Goal: Task Accomplishment & Management: Manage account settings

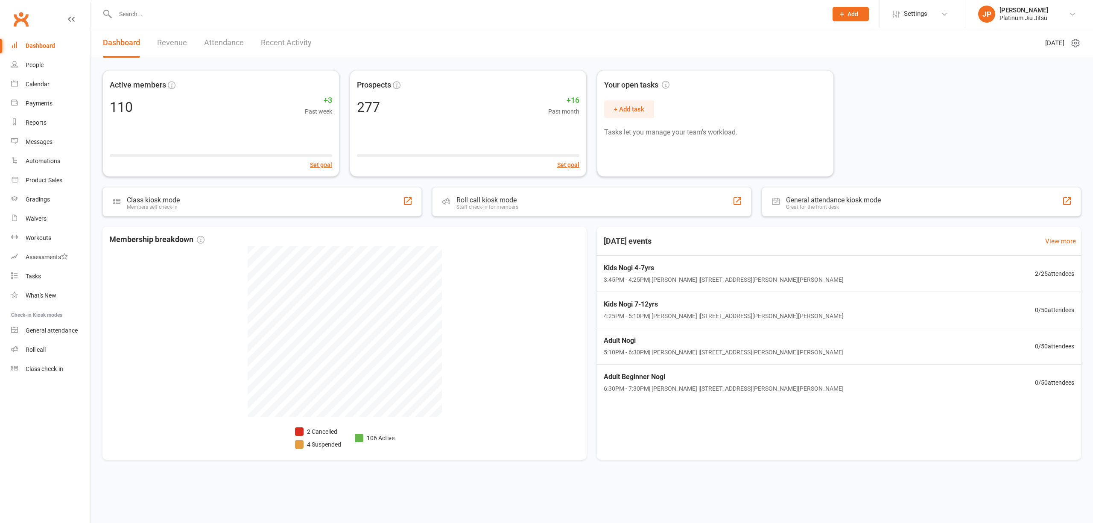
click at [38, 65] on div "People" at bounding box center [35, 65] width 18 height 7
select select "100"
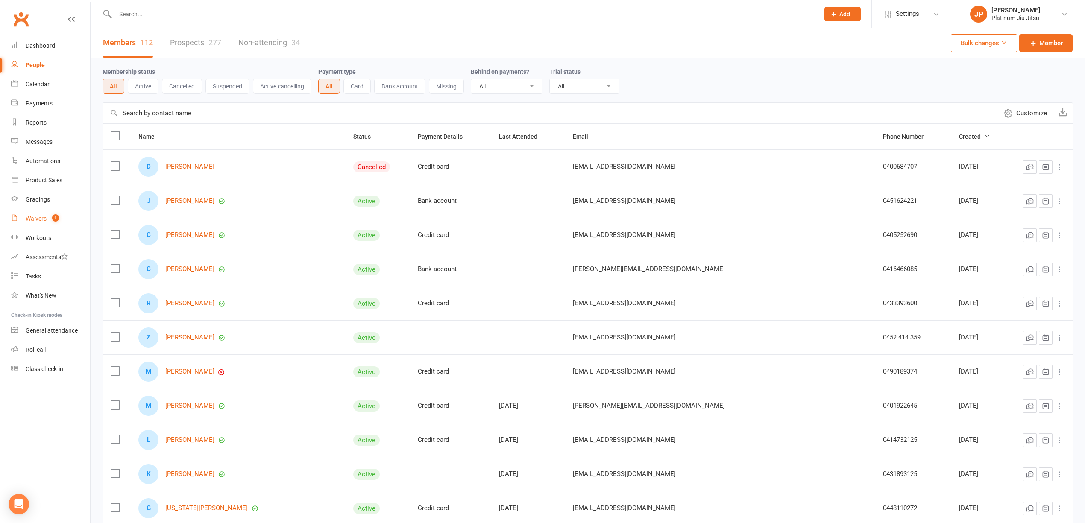
click at [43, 226] on link "Waivers 1" at bounding box center [50, 218] width 79 height 19
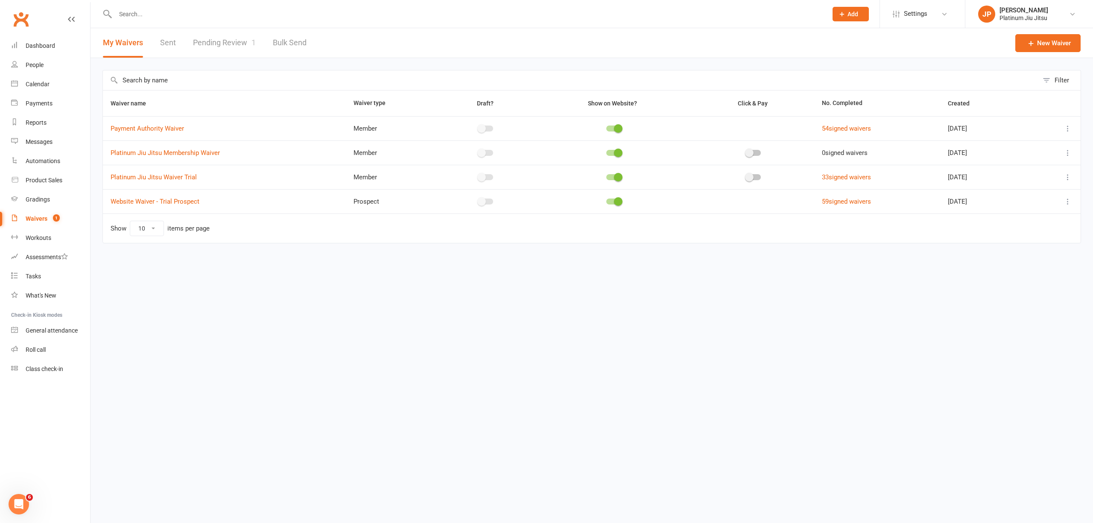
click at [223, 41] on link "Pending Review 1" at bounding box center [224, 42] width 63 height 29
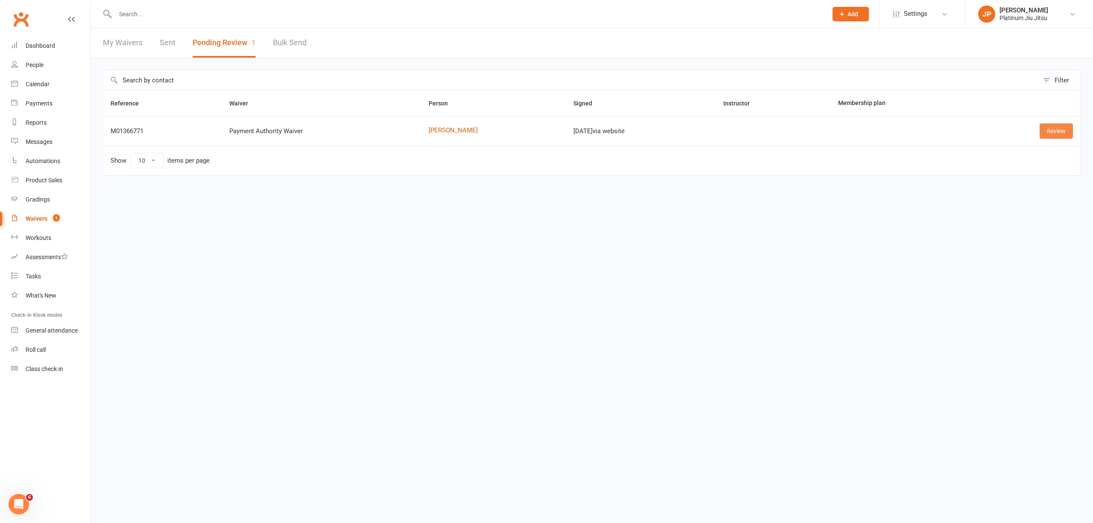
click at [1056, 139] on link "Review" at bounding box center [1056, 130] width 33 height 15
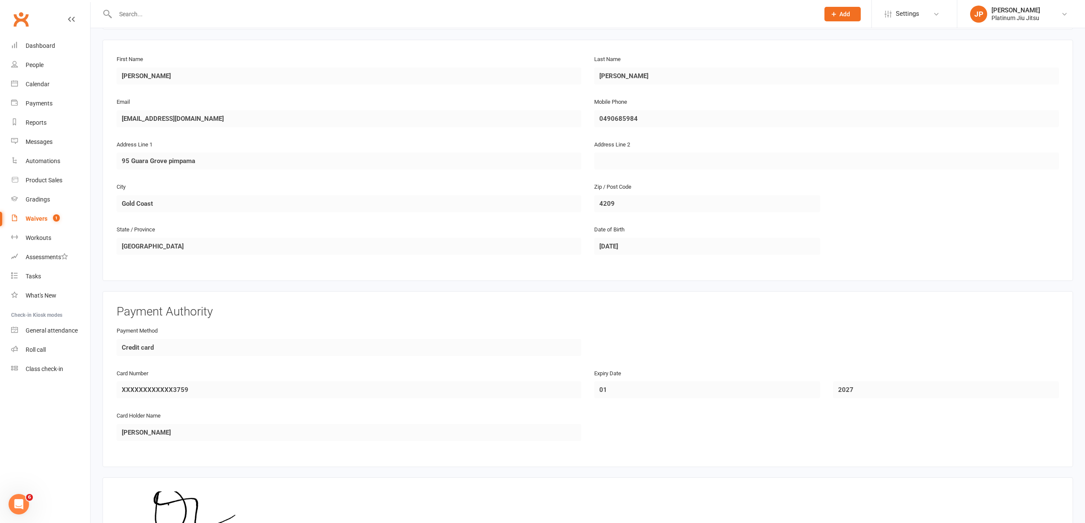
scroll to position [245, 0]
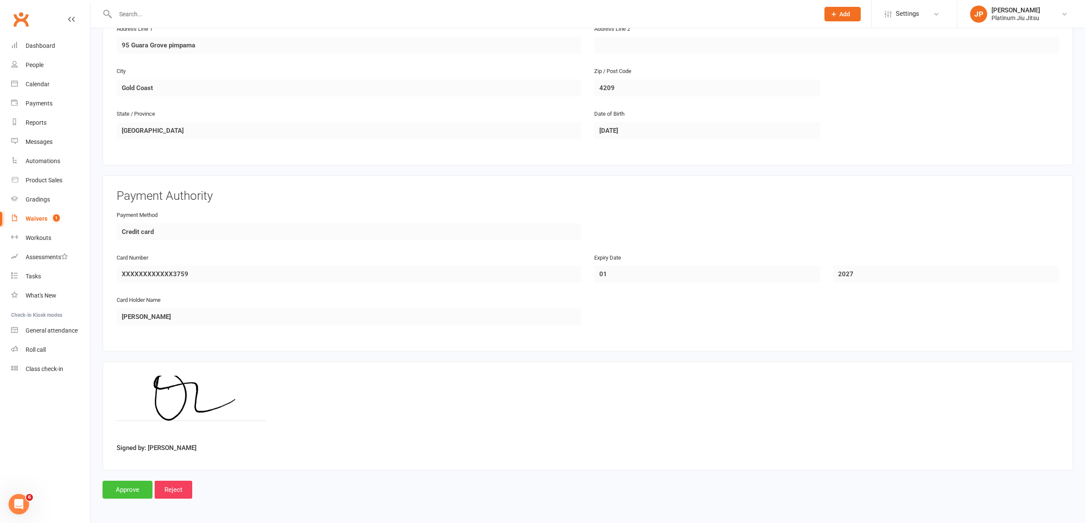
click at [132, 485] on input "Approve" at bounding box center [128, 490] width 50 height 18
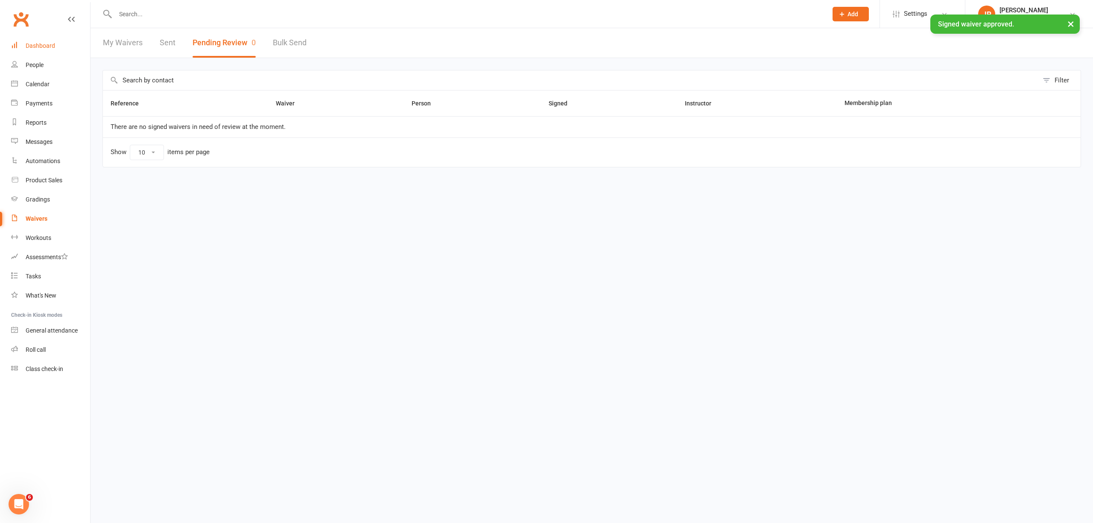
click at [45, 42] on div "Dashboard" at bounding box center [40, 45] width 29 height 7
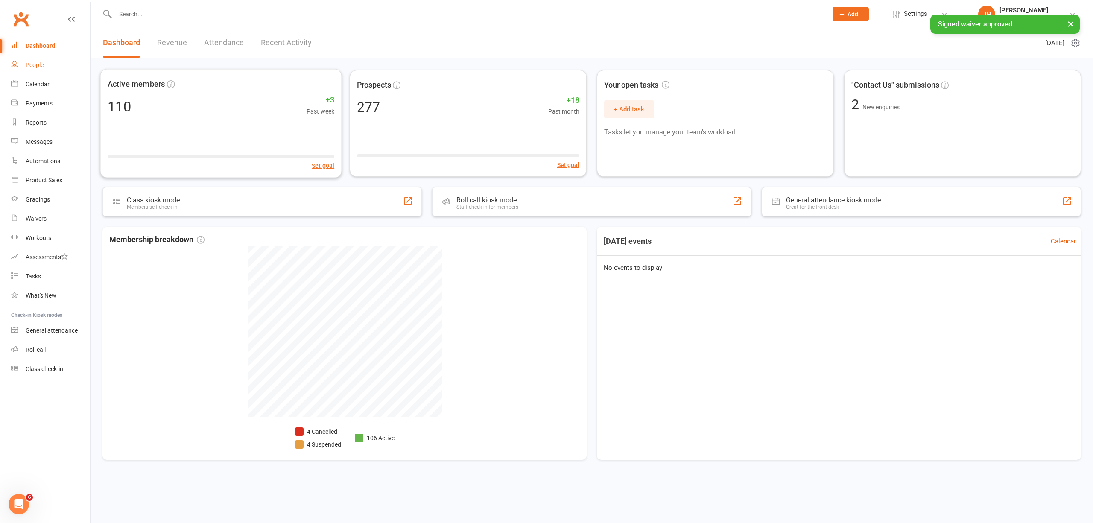
click at [42, 65] on div "People" at bounding box center [35, 65] width 18 height 7
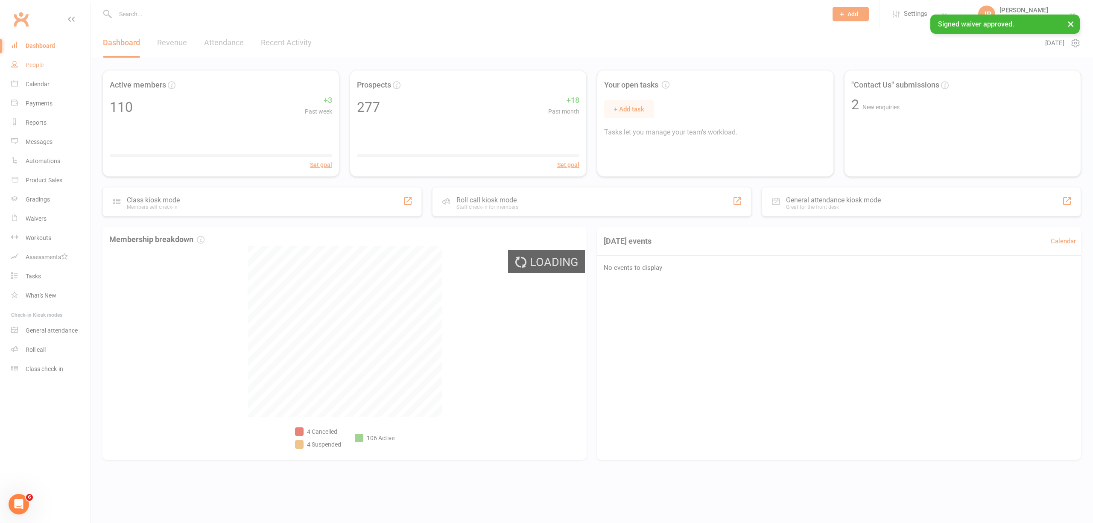
select select "100"
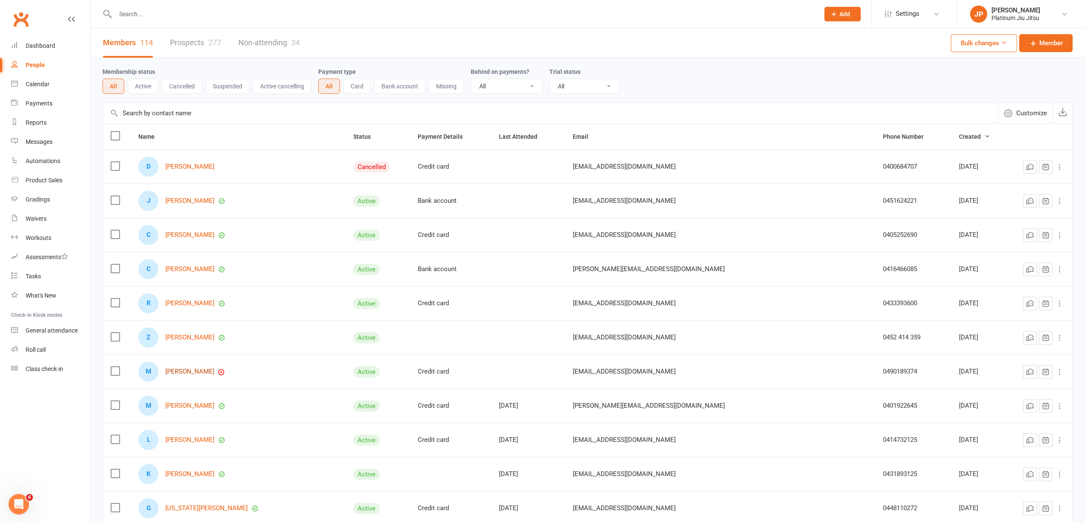
click at [199, 372] on link "[PERSON_NAME]" at bounding box center [189, 371] width 49 height 7
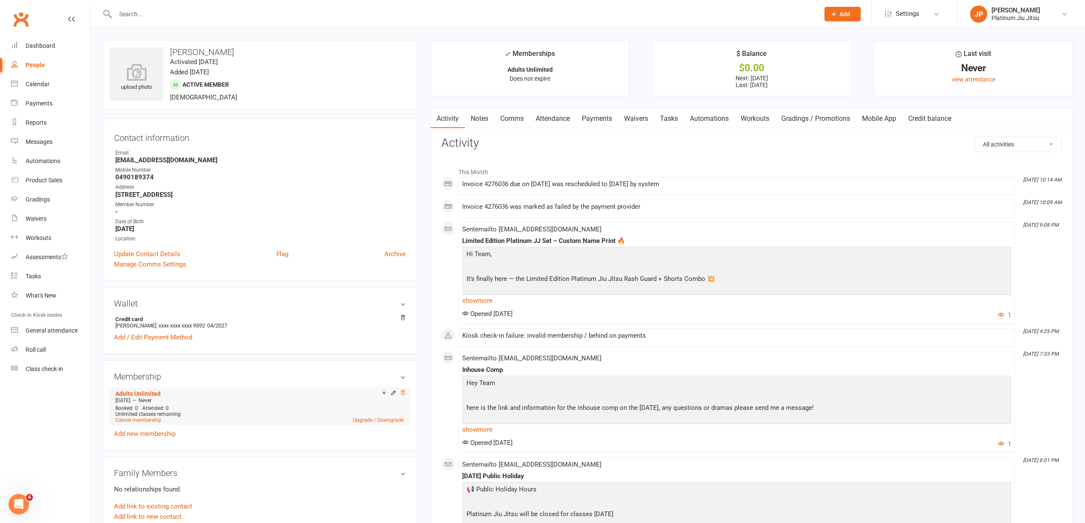
click at [405, 395] on icon at bounding box center [403, 393] width 6 height 6
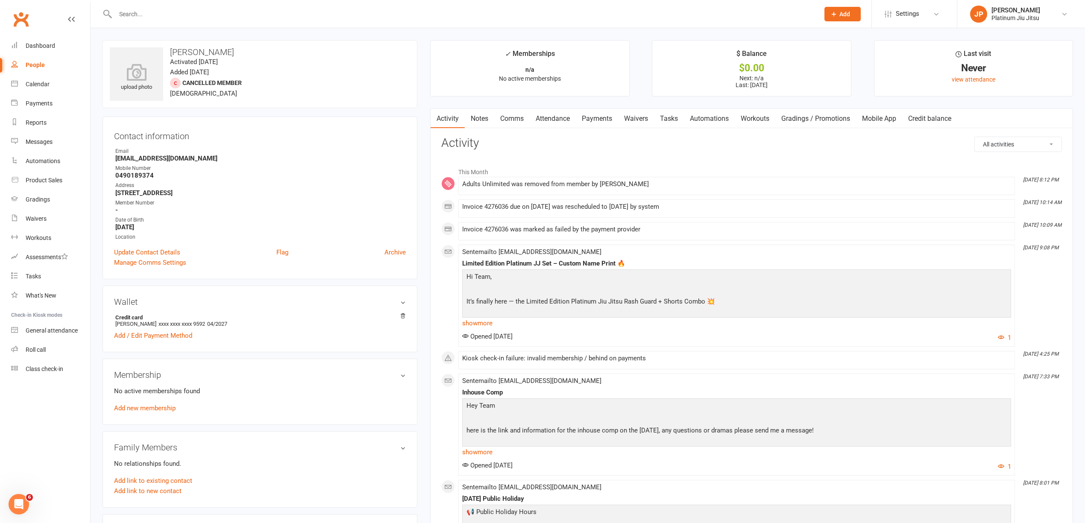
click at [600, 120] on link "Payments" at bounding box center [597, 119] width 42 height 20
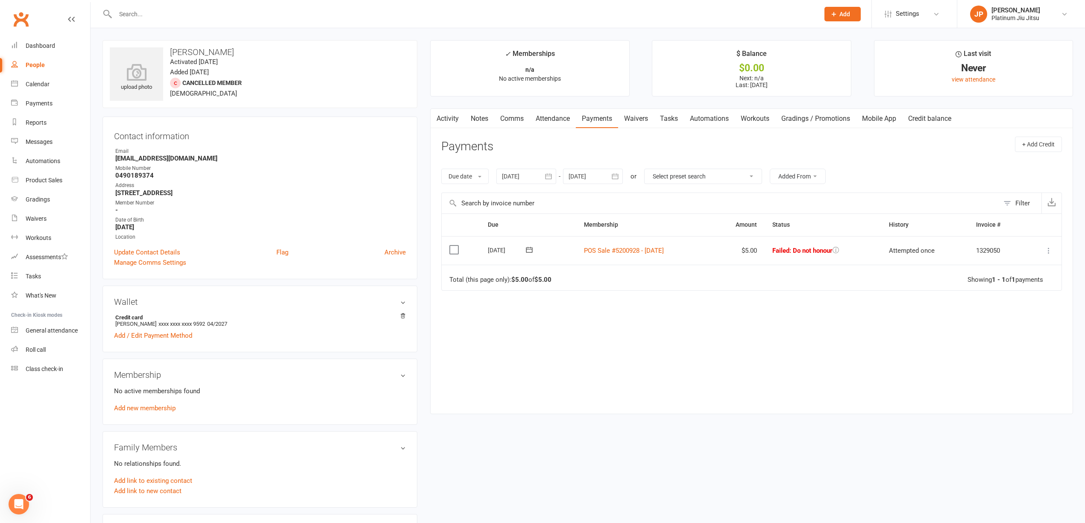
click at [1053, 252] on button at bounding box center [1048, 251] width 10 height 10
click at [999, 316] on link "Skip" at bounding box center [1010, 318] width 85 height 17
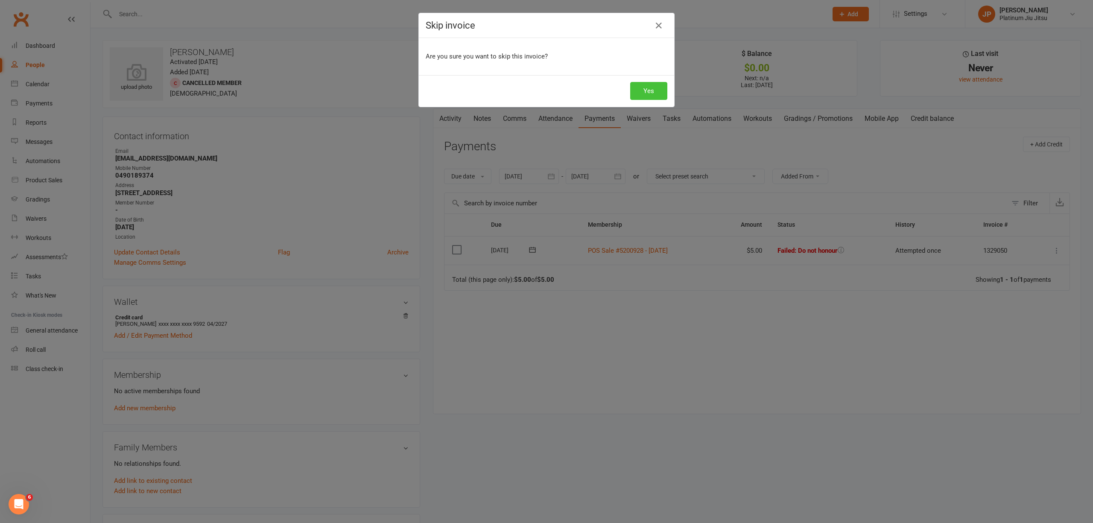
click at [651, 89] on button "Yes" at bounding box center [648, 91] width 37 height 18
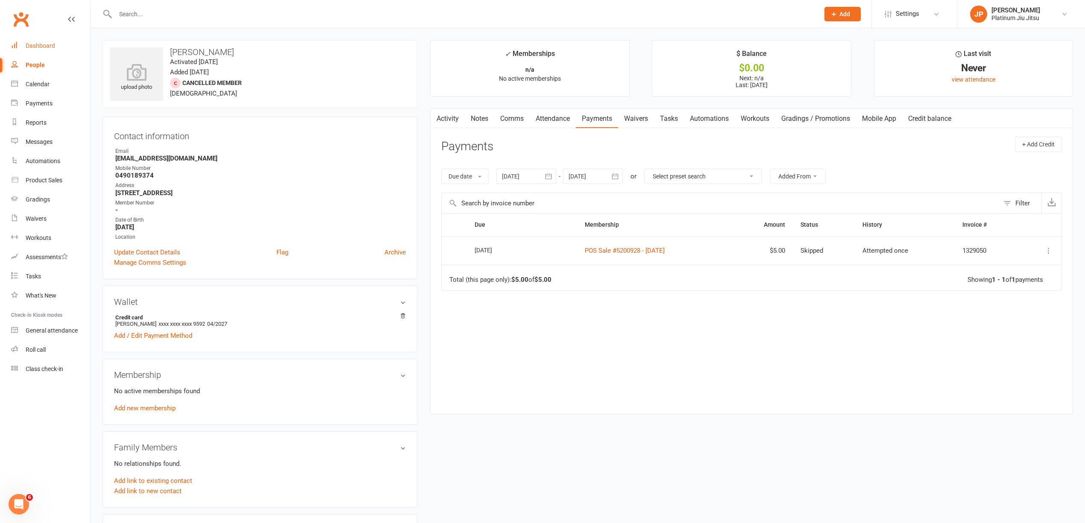
click at [44, 45] on div "Dashboard" at bounding box center [40, 45] width 29 height 7
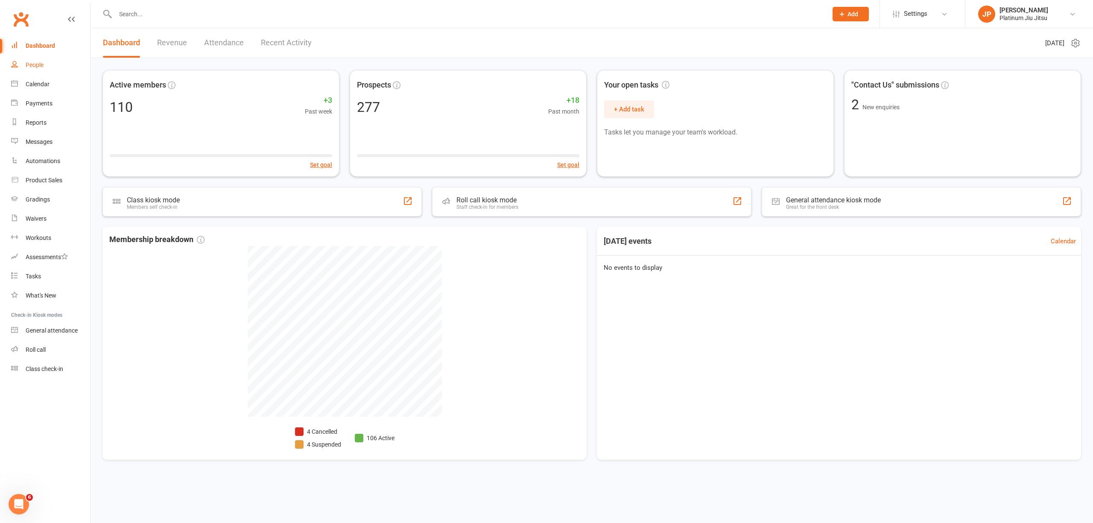
click at [44, 66] on link "People" at bounding box center [50, 65] width 79 height 19
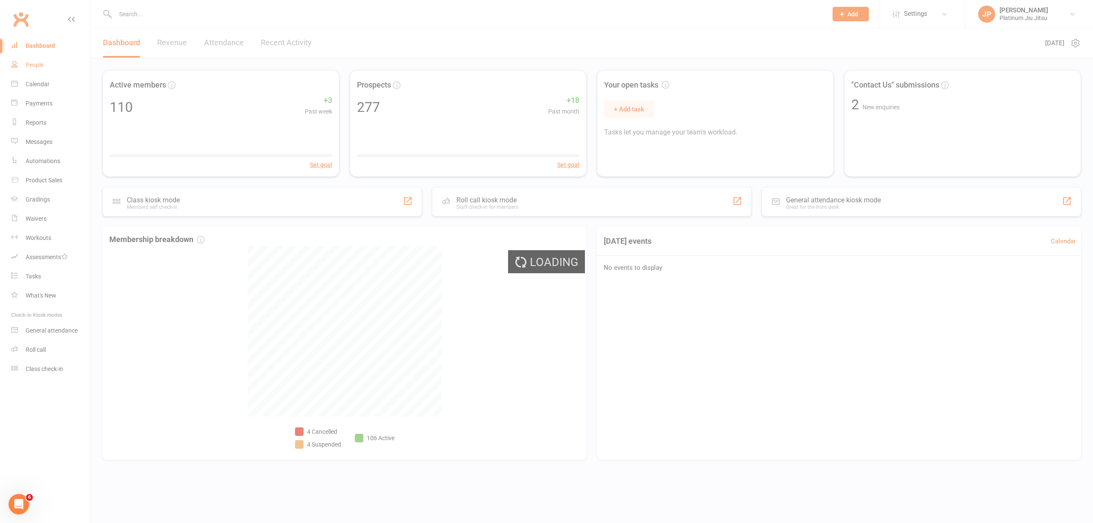
select select "100"
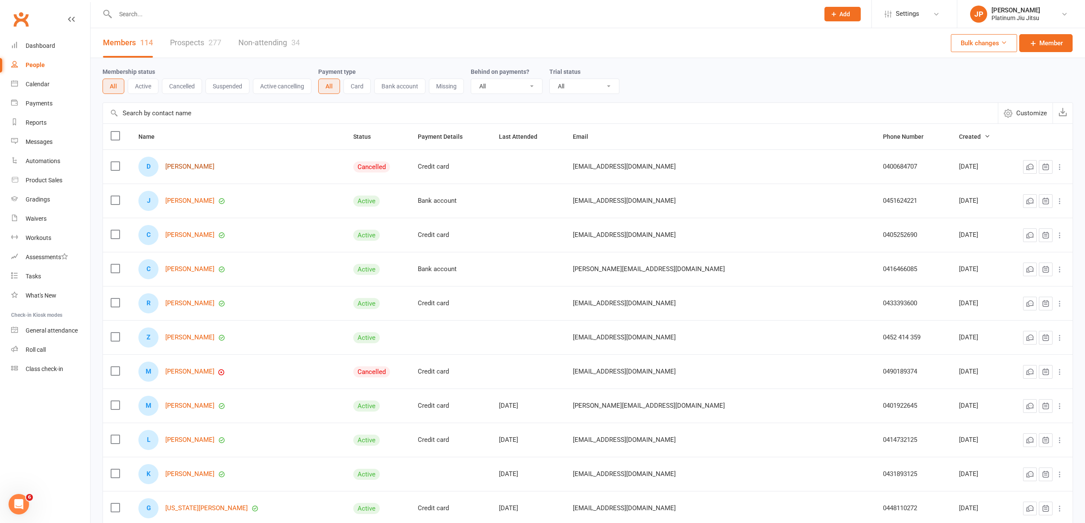
click at [194, 168] on link "[PERSON_NAME]" at bounding box center [189, 166] width 49 height 7
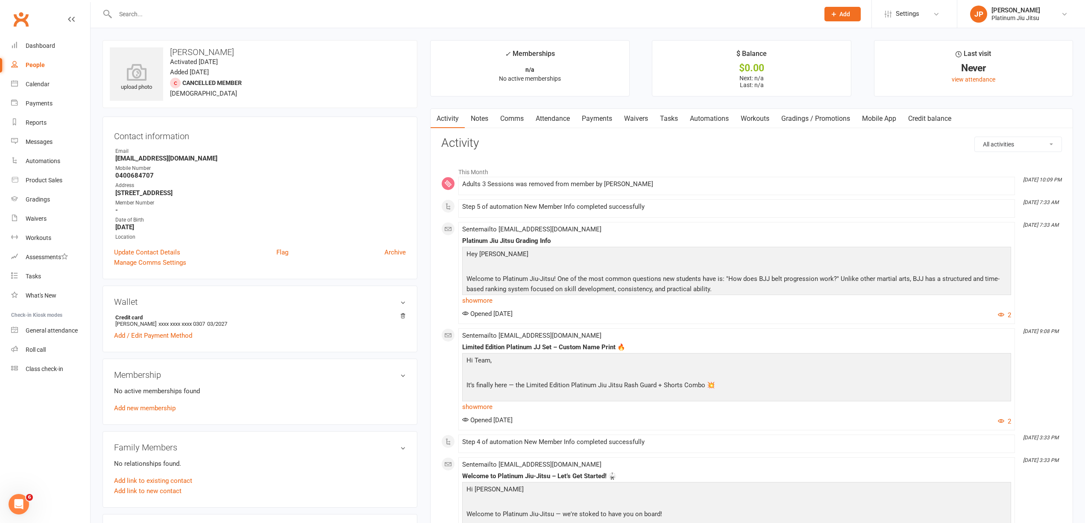
click at [399, 378] on h3 "Membership" at bounding box center [260, 374] width 292 height 9
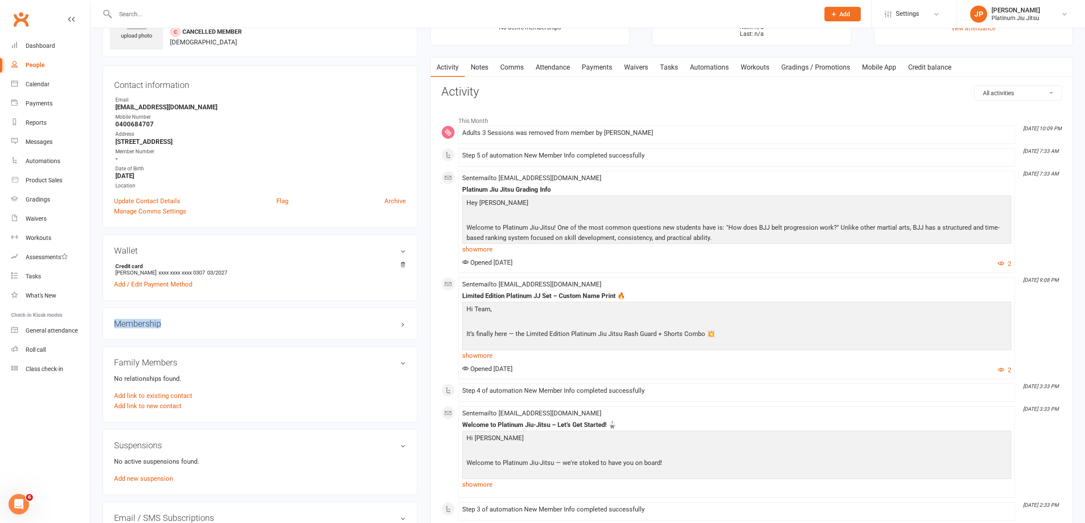
scroll to position [114, 0]
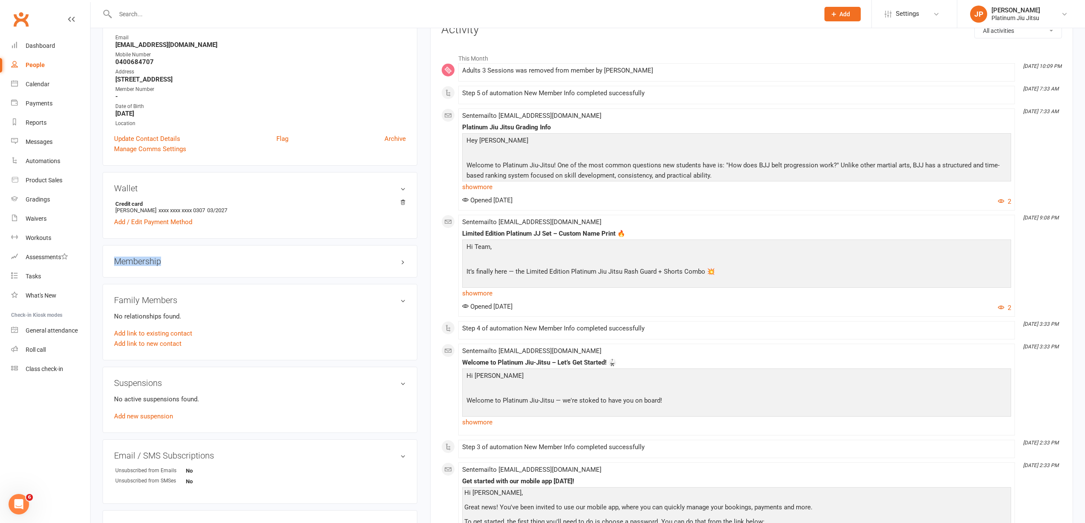
click at [339, 266] on h3 "Membership" at bounding box center [260, 261] width 292 height 9
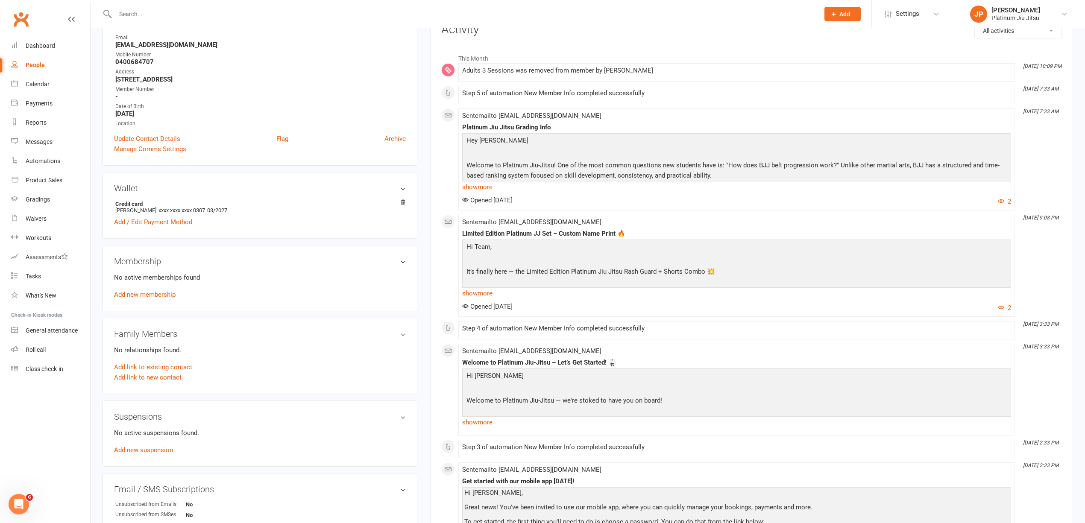
click at [144, 305] on div "Membership No active memberships found Add new membership" at bounding box center [260, 278] width 315 height 66
click at [151, 296] on link "Add new membership" at bounding box center [145, 295] width 62 height 8
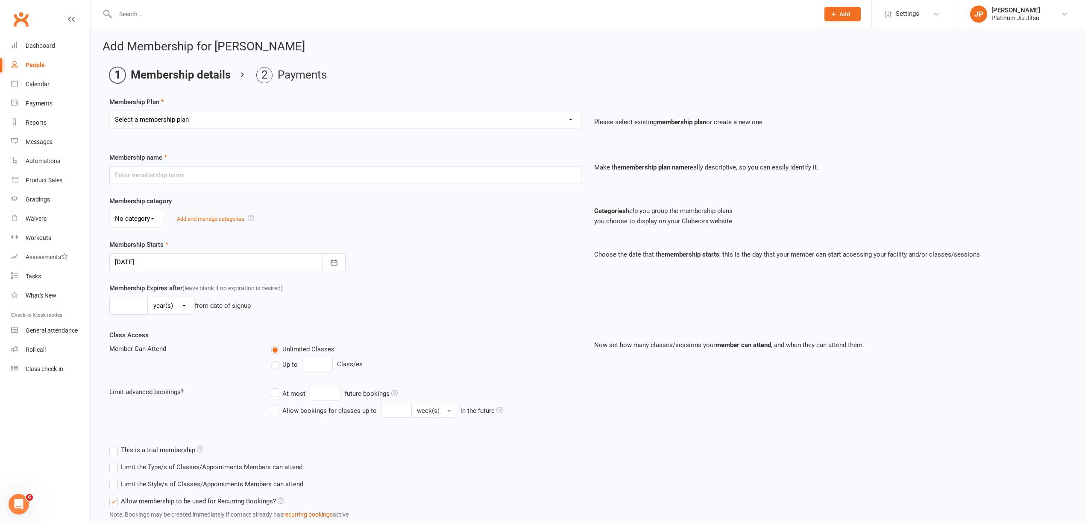
click at [178, 112] on select "Select a membership plan Create new Membership Plan Kids Unlimited Adults Unlim…" at bounding box center [345, 119] width 471 height 17
select select "6"
click at [110, 111] on select "Select a membership plan Create new Membership Plan Kids Unlimited Adults Unlim…" at bounding box center [345, 119] width 471 height 17
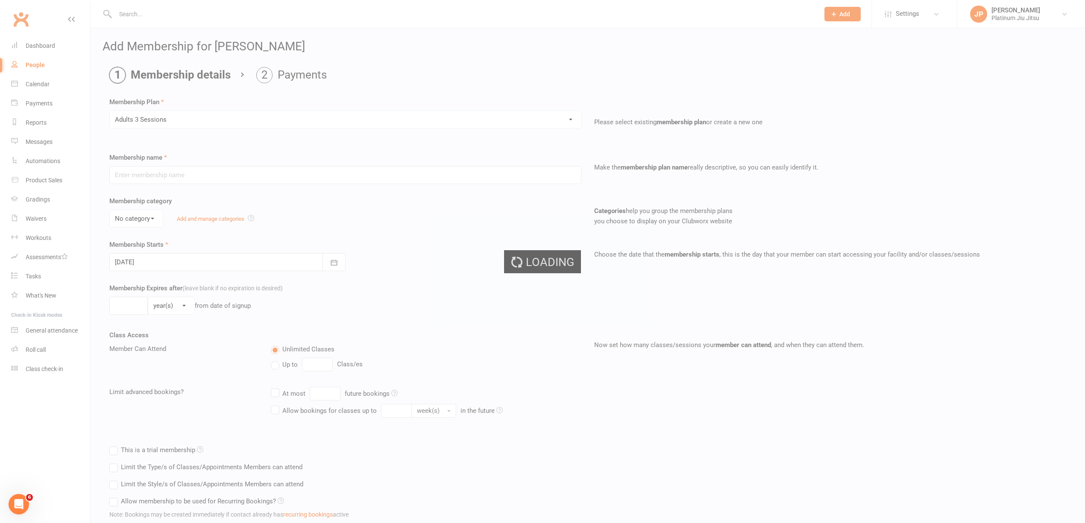
type input "Adults 3 Sessions"
select select "1"
type input "0"
type input "3"
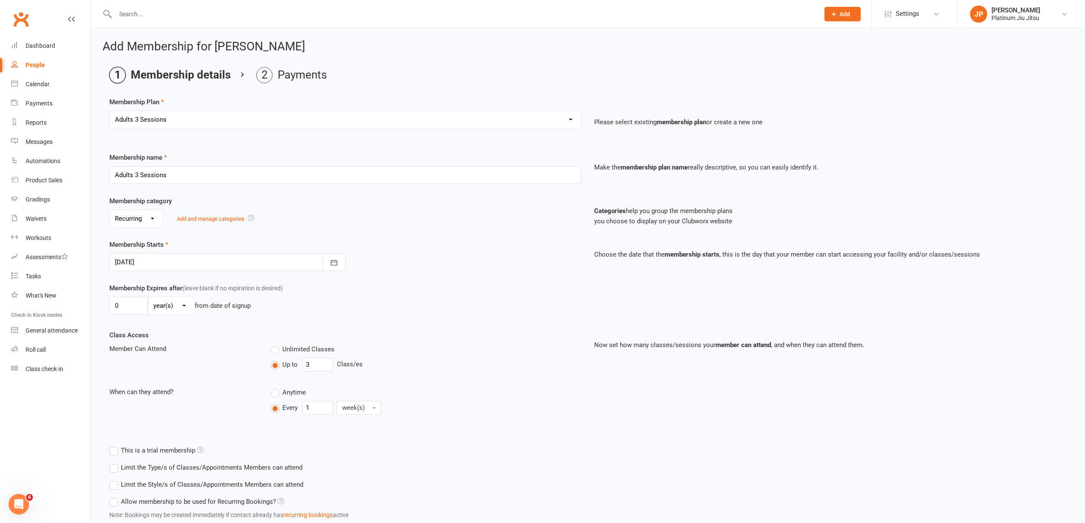
click at [126, 261] on div at bounding box center [227, 262] width 236 height 18
click at [255, 284] on icon "button" at bounding box center [258, 284] width 6 height 7
click at [183, 349] on span "11" at bounding box center [181, 349] width 7 height 7
type input "[DATE]"
click at [422, 252] on div "Membership Starts [DATE] [DATE] Sun Mon Tue Wed Thu Fri Sat 44 26 27 28 29 30 3…" at bounding box center [345, 256] width 485 height 32
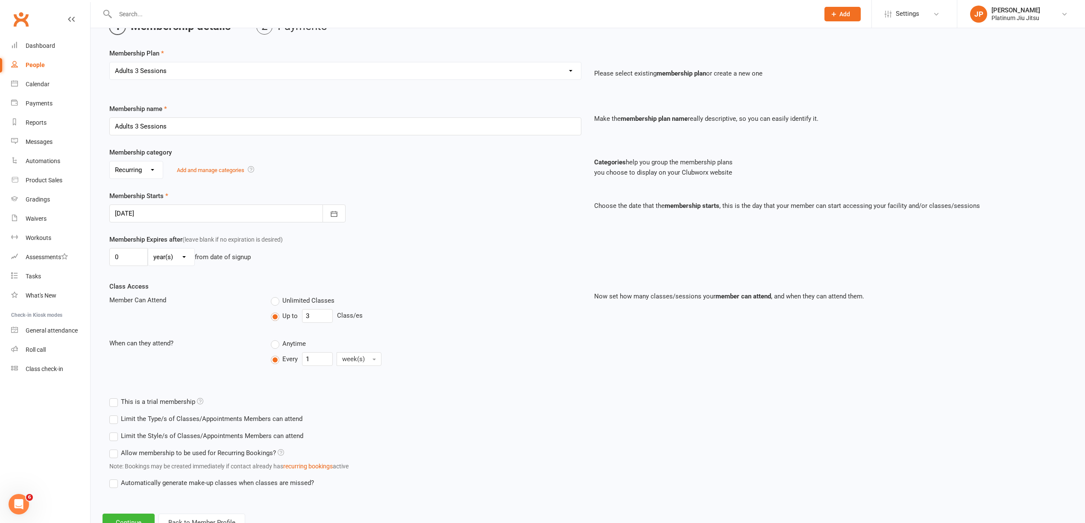
scroll to position [85, 0]
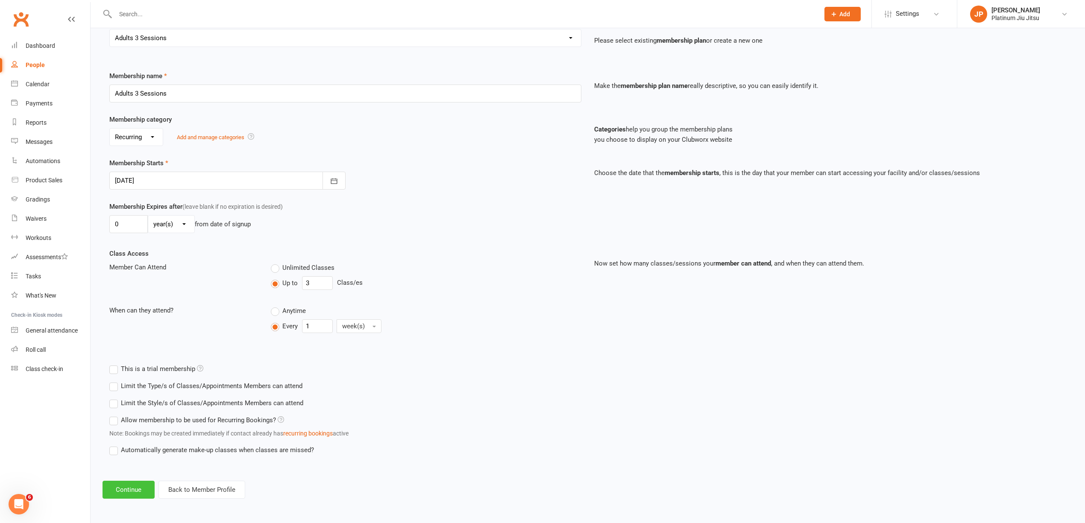
click at [137, 484] on button "Continue" at bounding box center [129, 490] width 52 height 18
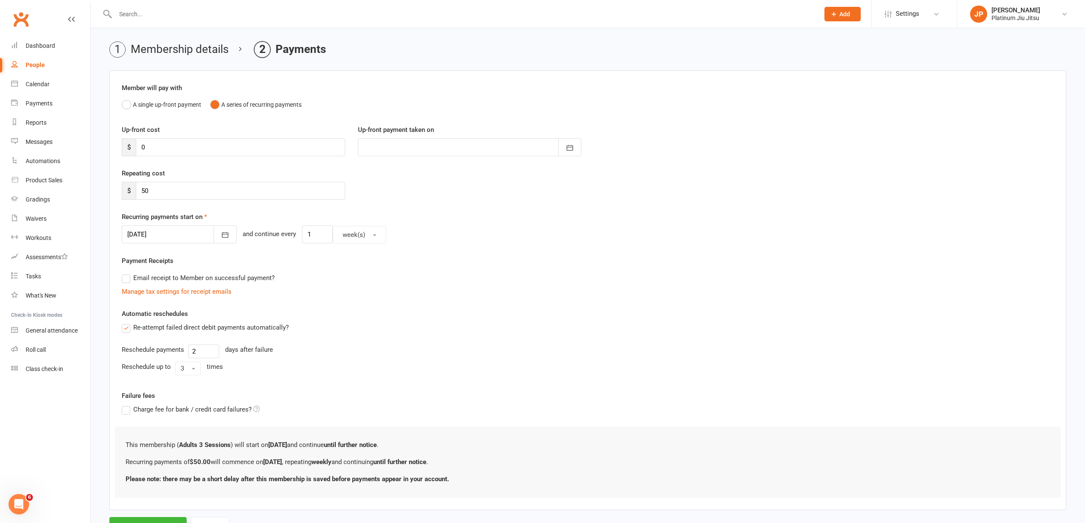
scroll to position [65, 0]
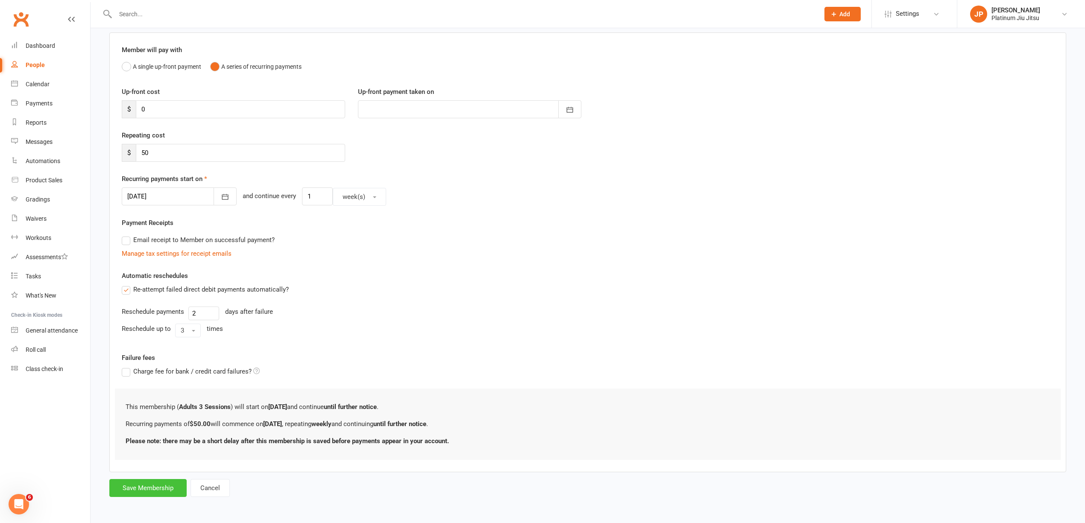
click at [157, 484] on button "Save Membership" at bounding box center [147, 488] width 77 height 18
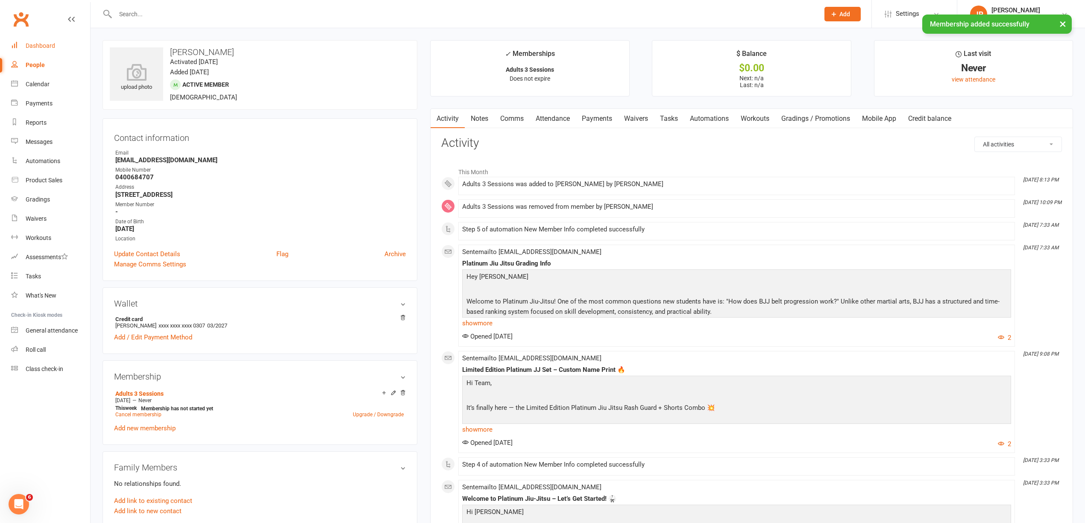
click at [45, 50] on link "Dashboard" at bounding box center [50, 45] width 79 height 19
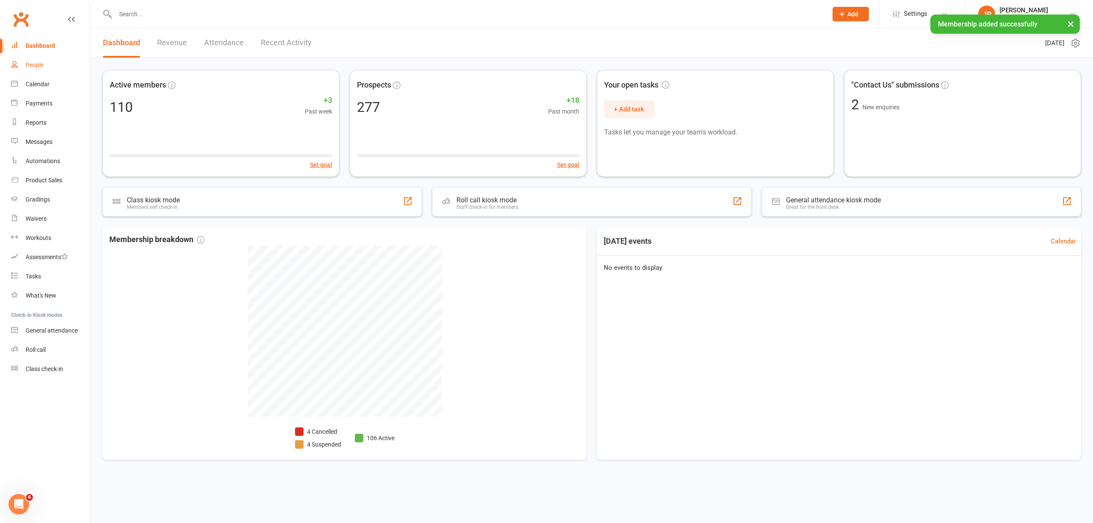
click at [32, 69] on link "People" at bounding box center [50, 65] width 79 height 19
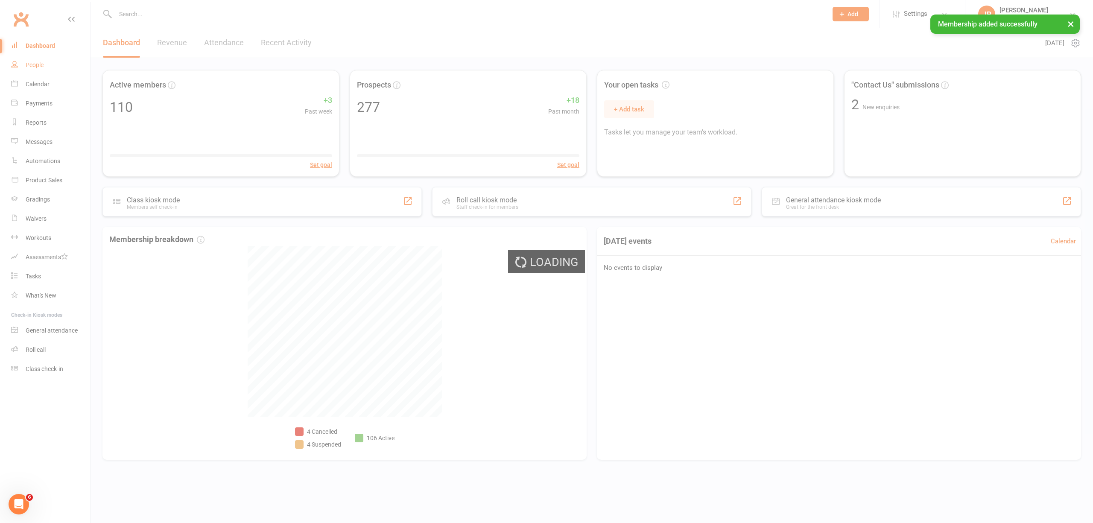
select select "100"
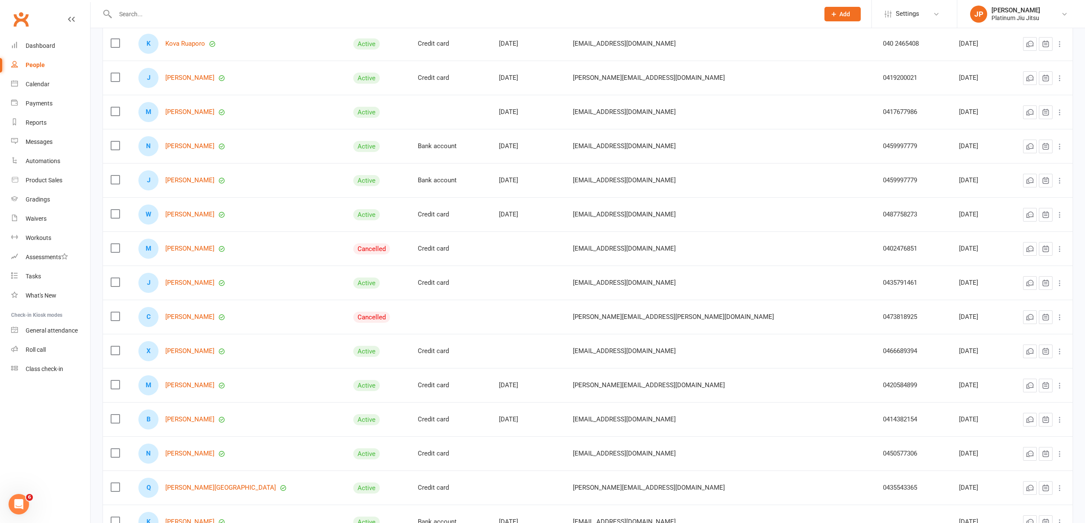
scroll to position [2961, 0]
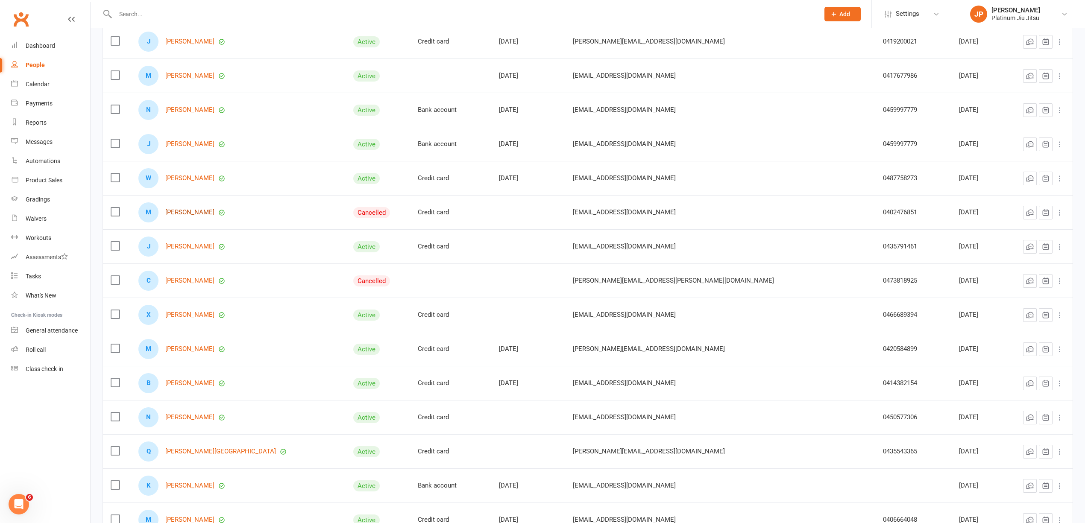
click at [189, 216] on link "[PERSON_NAME]" at bounding box center [189, 212] width 49 height 7
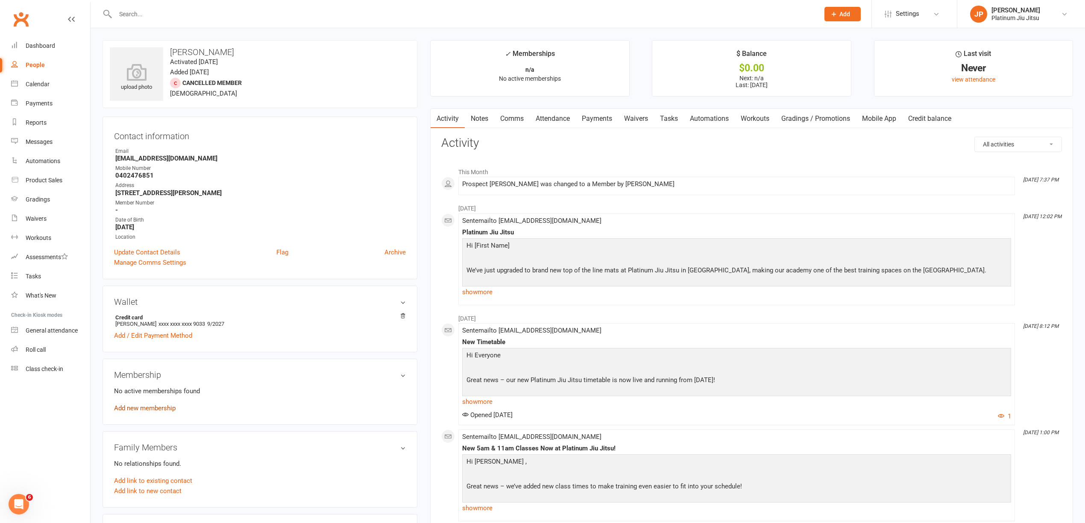
click at [159, 411] on link "Add new membership" at bounding box center [145, 408] width 62 height 8
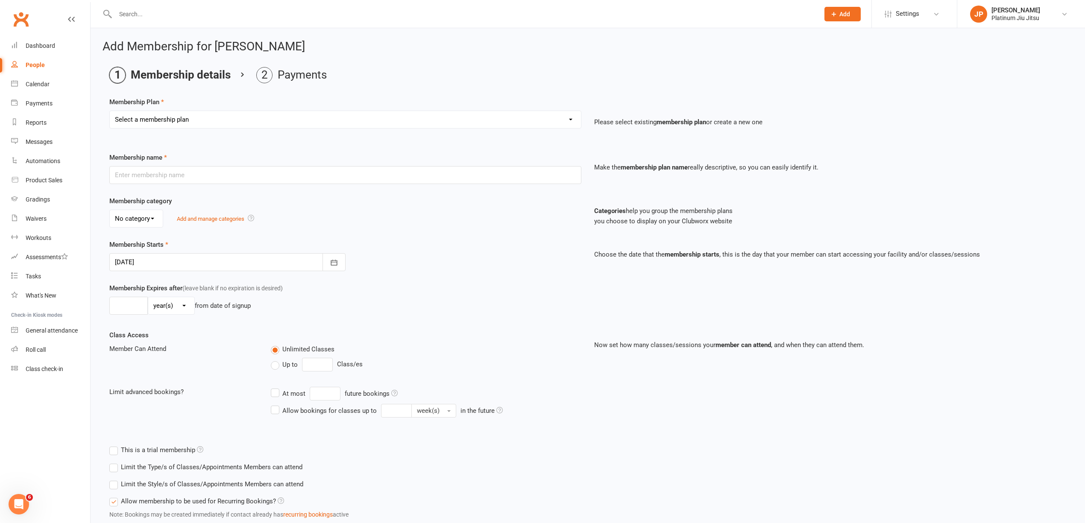
click at [137, 114] on select "Select a membership plan Create new Membership Plan Kids Unlimited Adults Unlim…" at bounding box center [345, 119] width 471 height 17
select select "6"
click at [110, 111] on select "Select a membership plan Create new Membership Plan Kids Unlimited Adults Unlim…" at bounding box center [345, 119] width 471 height 17
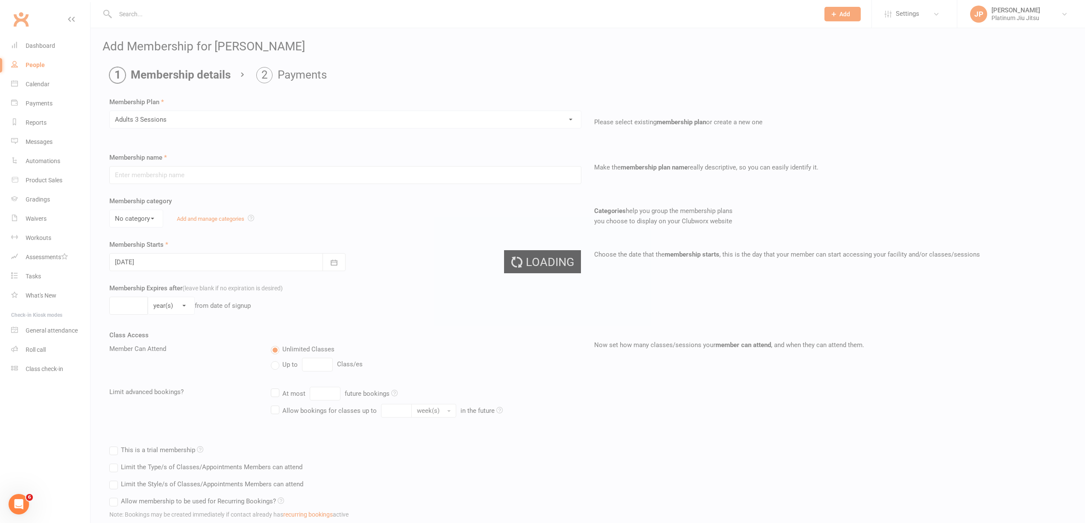
type input "Adults 3 Sessions"
select select "1"
type input "0"
type input "3"
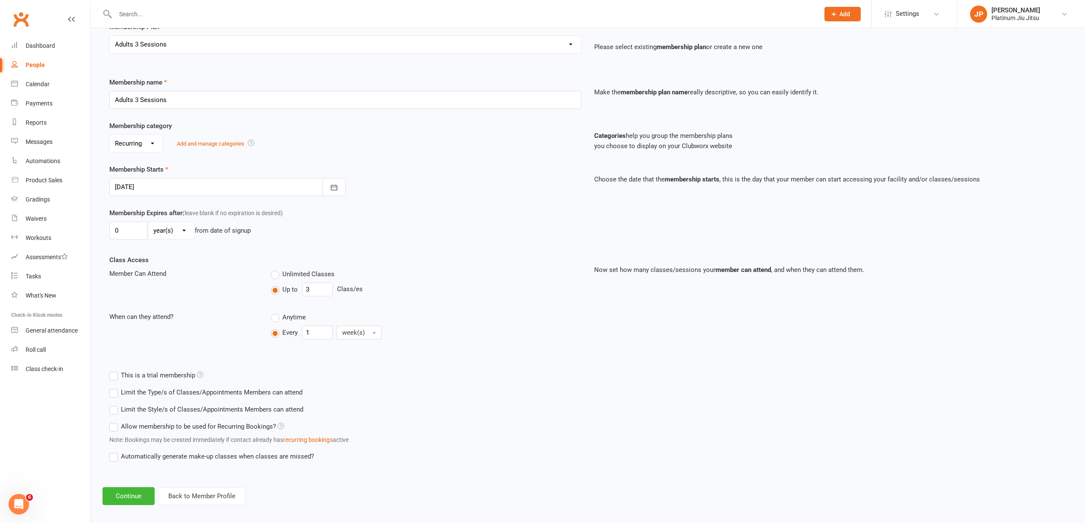
scroll to position [85, 0]
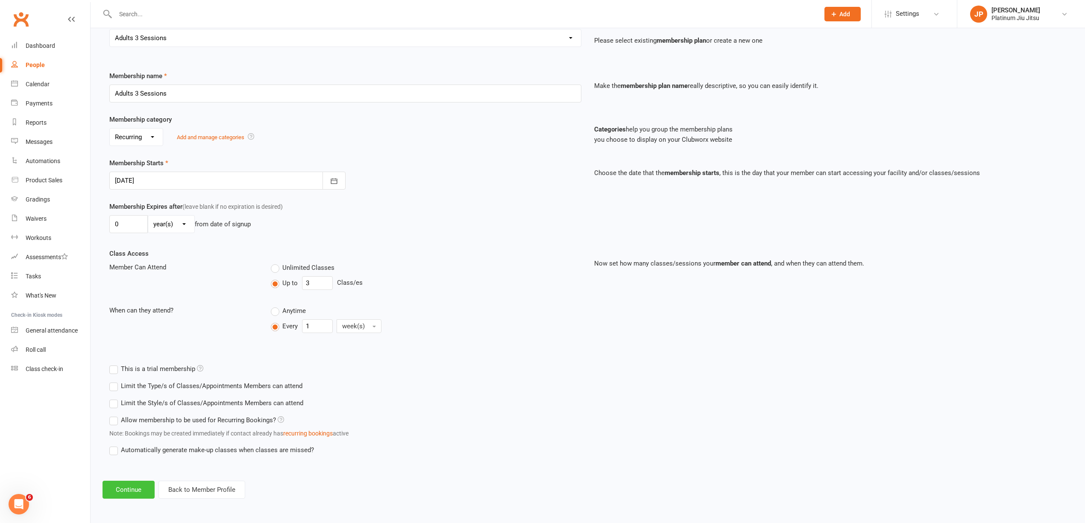
click at [129, 486] on button "Continue" at bounding box center [129, 490] width 52 height 18
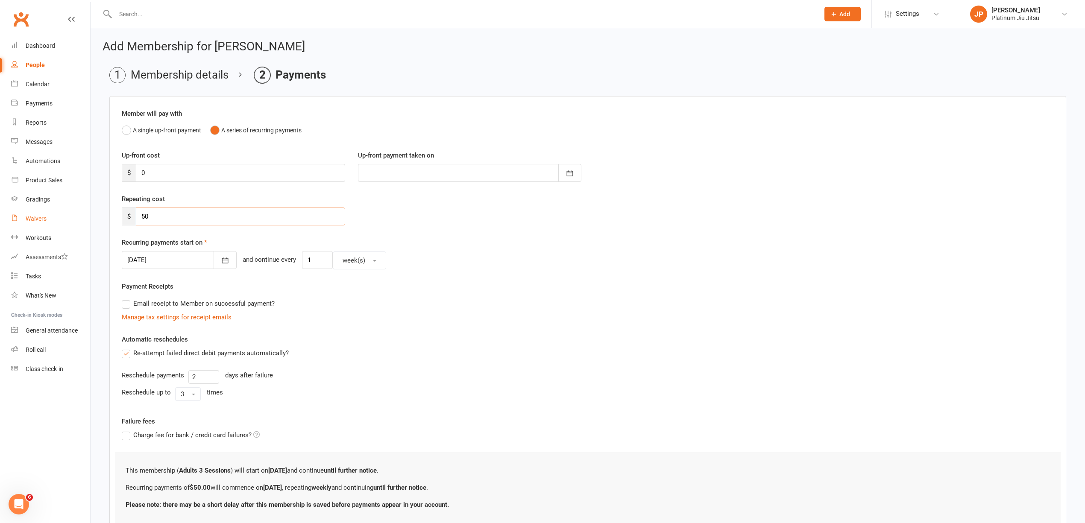
drag, startPoint x: 169, startPoint y: 217, endPoint x: 88, endPoint y: 216, distance: 81.2
click at [97, 216] on div "Add Membership for [PERSON_NAME] Membership details Payments Member will pay wi…" at bounding box center [588, 301] width 994 height 546
type input "40"
click at [607, 260] on div "[DATE] [DATE] Sun Mon Tue Wed Thu Fri Sat 40 28 29 30 01 02 03 04 41 05 06 07 0…" at bounding box center [588, 260] width 932 height 18
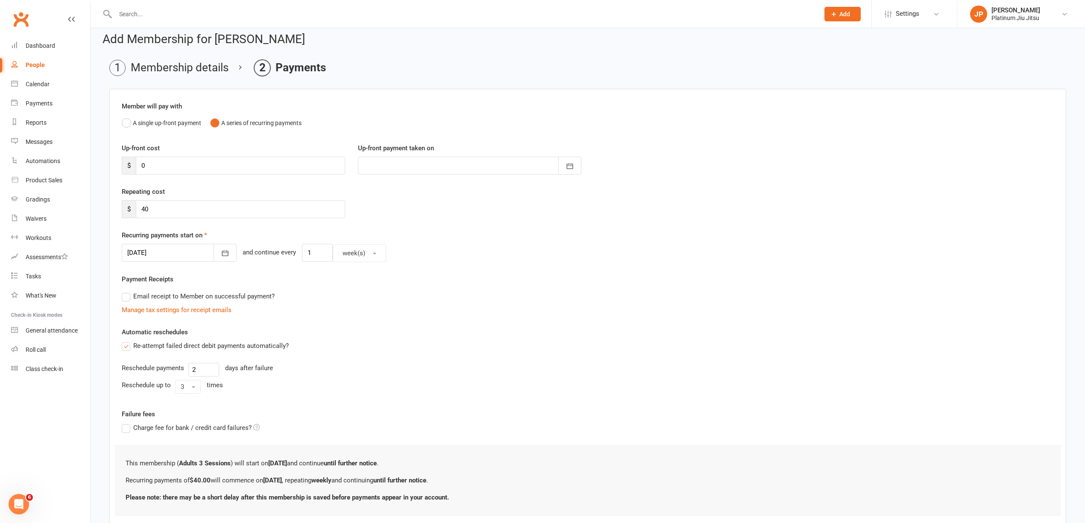
scroll to position [65, 0]
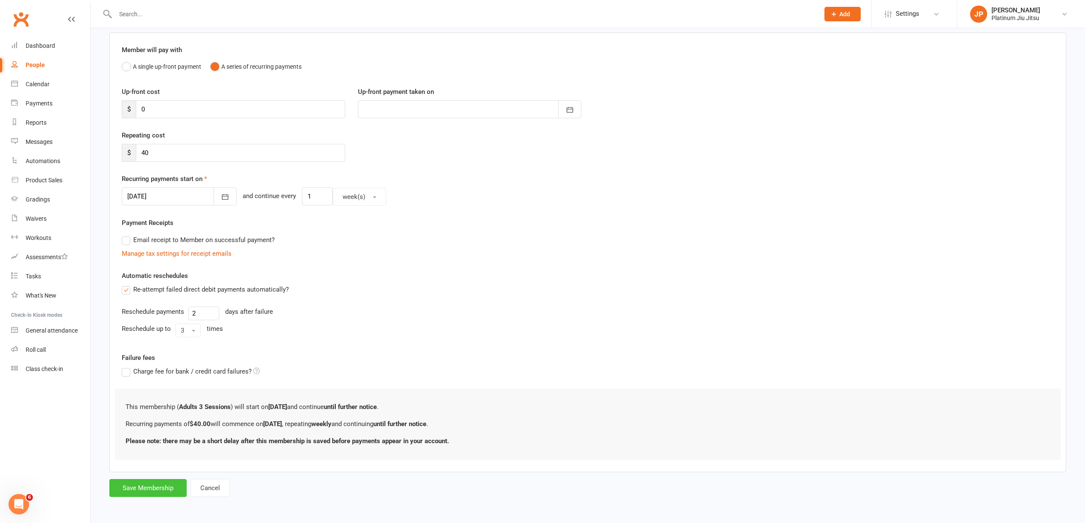
click at [142, 490] on button "Save Membership" at bounding box center [147, 488] width 77 height 18
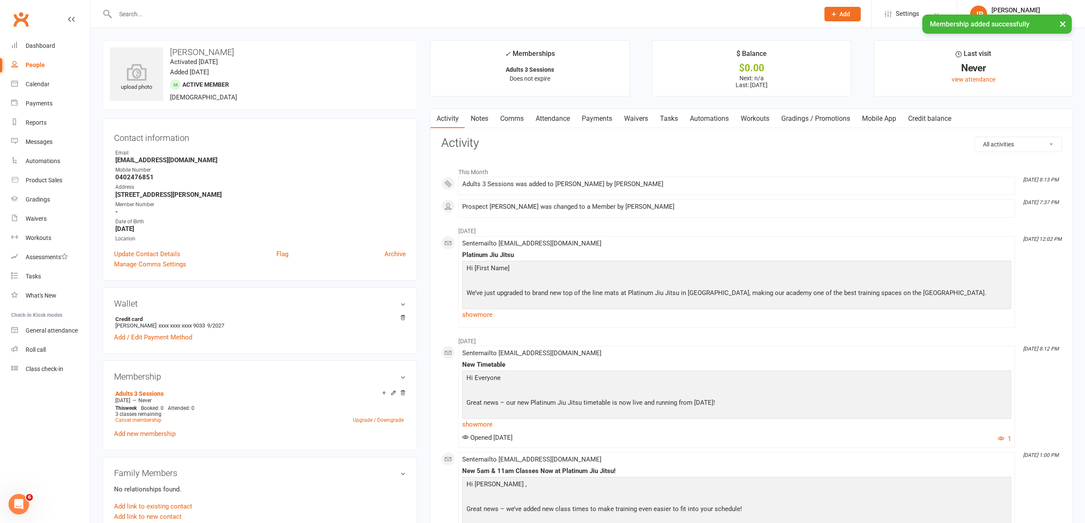
click at [590, 121] on link "Payments" at bounding box center [597, 119] width 42 height 20
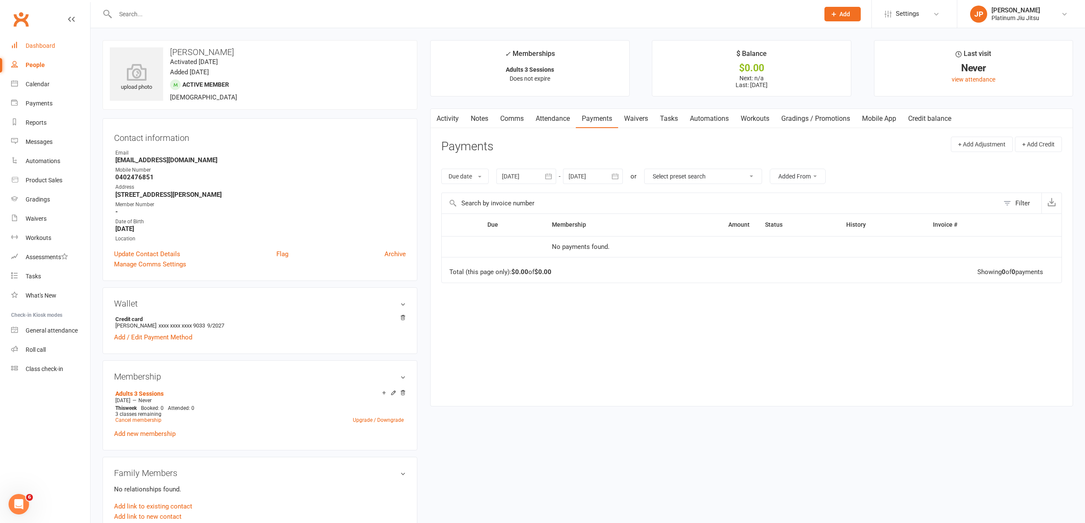
click at [44, 44] on div "Dashboard" at bounding box center [40, 45] width 29 height 7
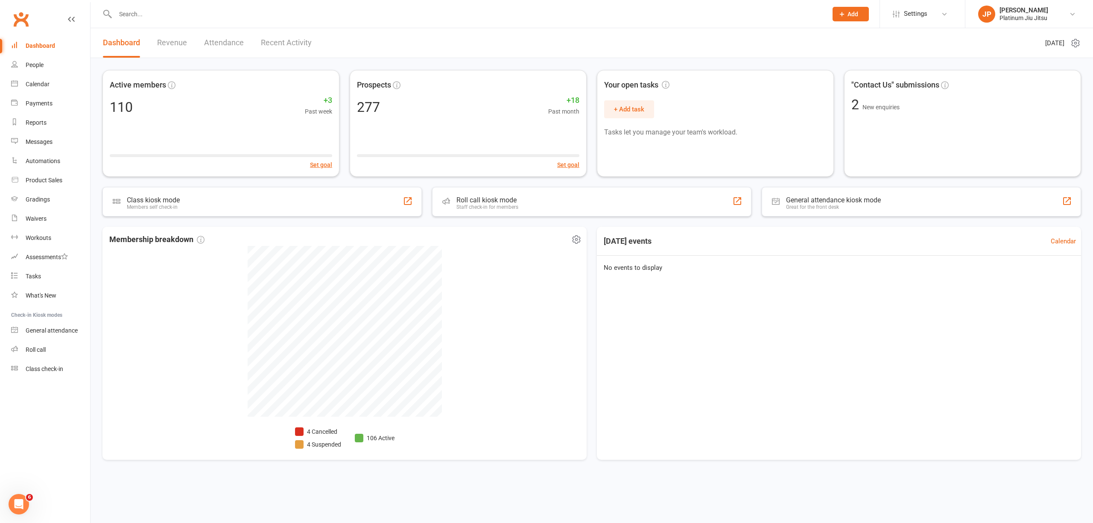
click at [315, 433] on li "4 Cancelled" at bounding box center [318, 431] width 46 height 9
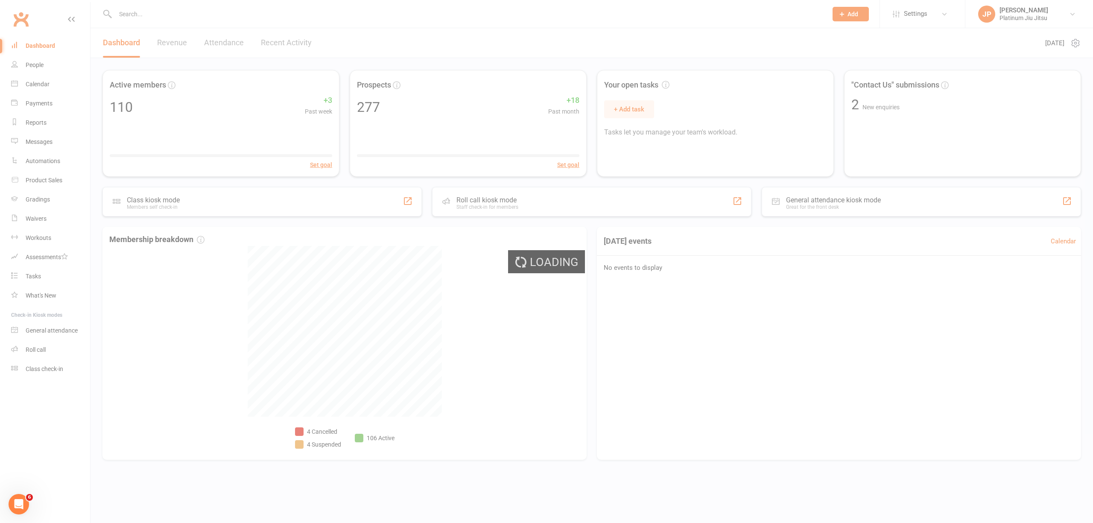
select select "no_trial"
select select "100"
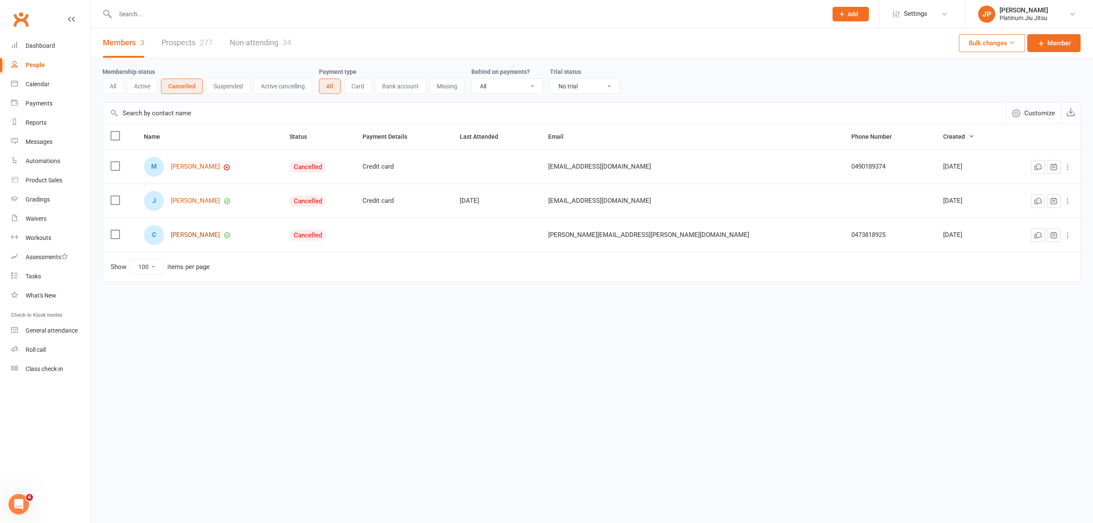
click at [204, 236] on link "[PERSON_NAME]" at bounding box center [195, 234] width 49 height 7
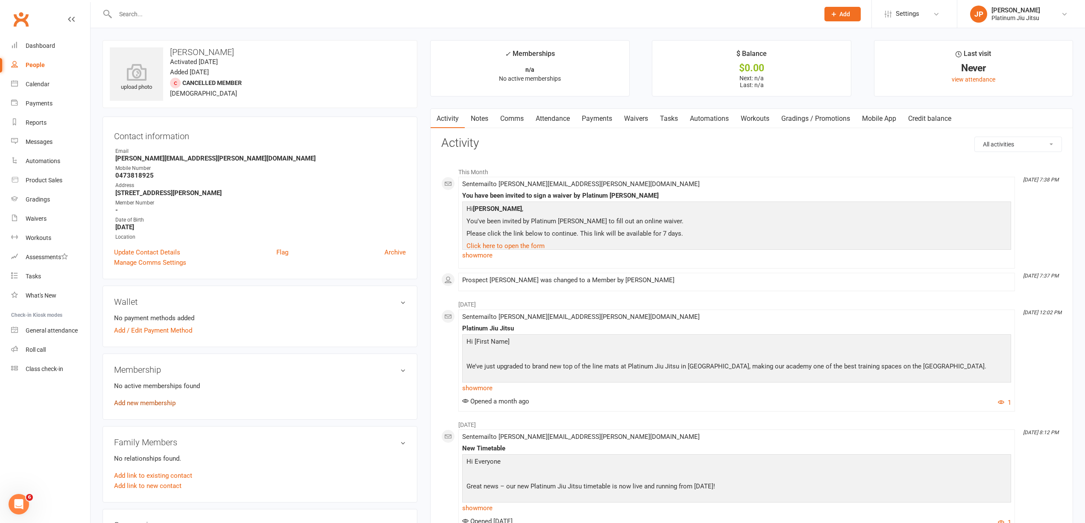
click at [149, 404] on link "Add new membership" at bounding box center [145, 403] width 62 height 8
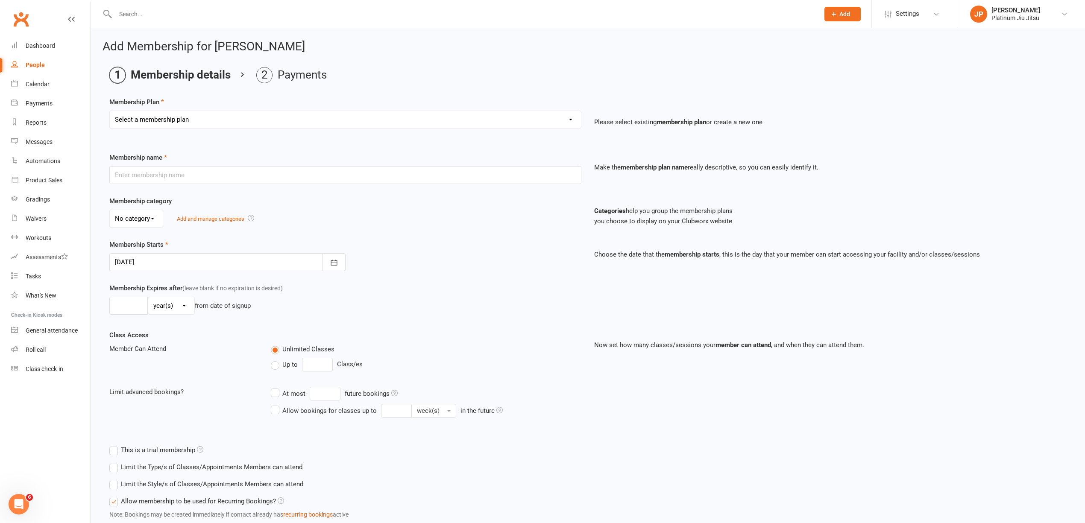
click at [162, 115] on select "Select a membership plan Create new Membership Plan Kids Unlimited Adults Unlim…" at bounding box center [345, 119] width 471 height 17
select select "6"
click at [110, 111] on select "Select a membership plan Create new Membership Plan Kids Unlimited Adults Unlim…" at bounding box center [345, 119] width 471 height 17
type input "Adults 3 Sessions"
select select "1"
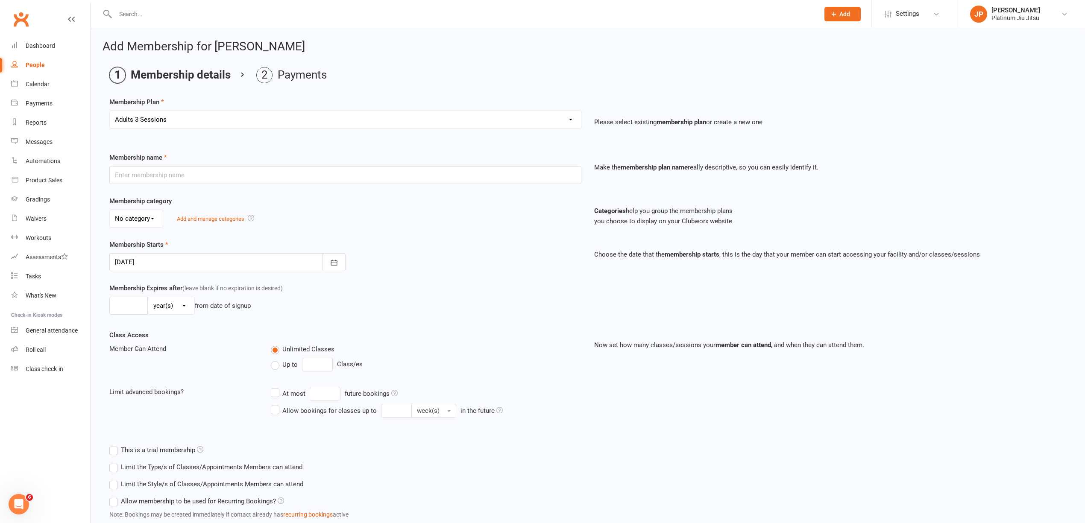
type input "0"
type input "3"
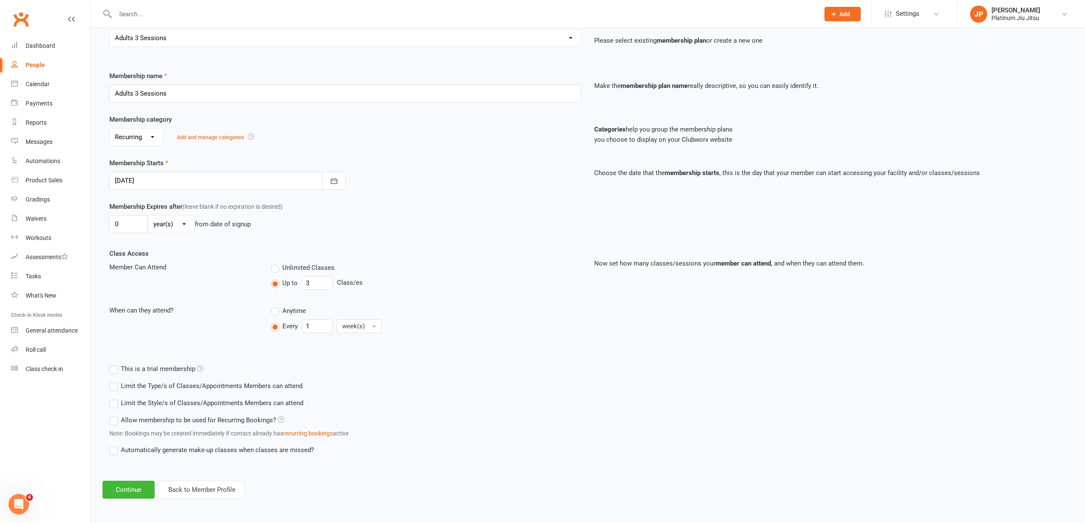
scroll to position [85, 0]
click at [133, 498] on button "Continue" at bounding box center [129, 490] width 52 height 18
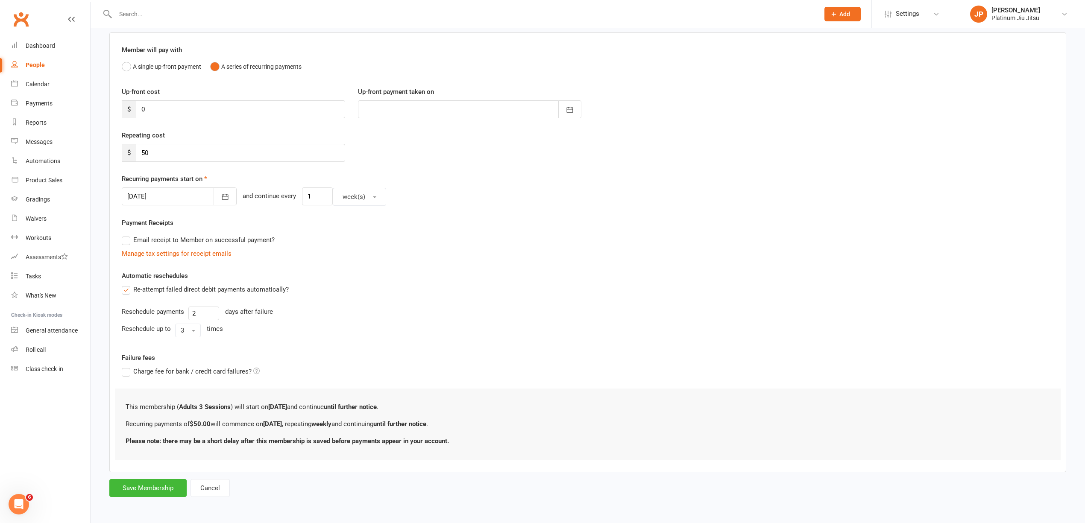
scroll to position [0, 0]
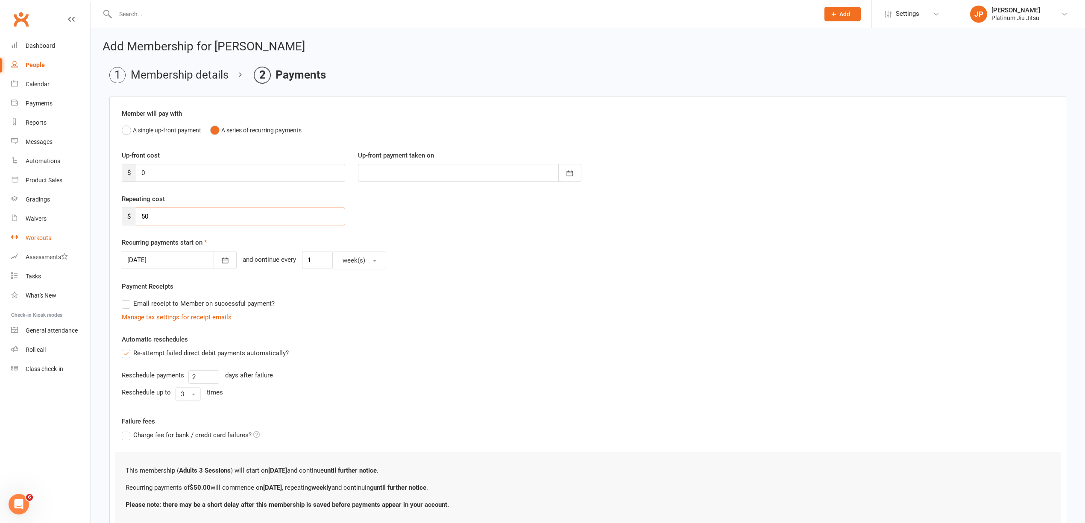
drag, startPoint x: 161, startPoint y: 219, endPoint x: 62, endPoint y: 228, distance: 99.1
click at [63, 228] on ui-view "Prospect Member Non-attending contact Class / event Appointment Grading event T…" at bounding box center [542, 288] width 1085 height 572
type input "40"
click at [475, 234] on div "Repeating cost $ 40" at bounding box center [587, 216] width 945 height 44
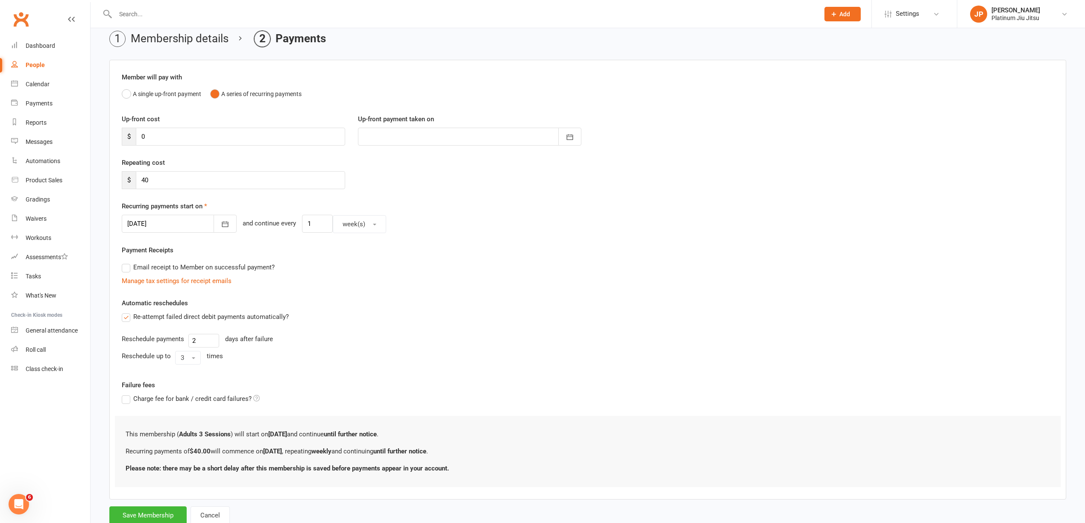
scroll to position [65, 0]
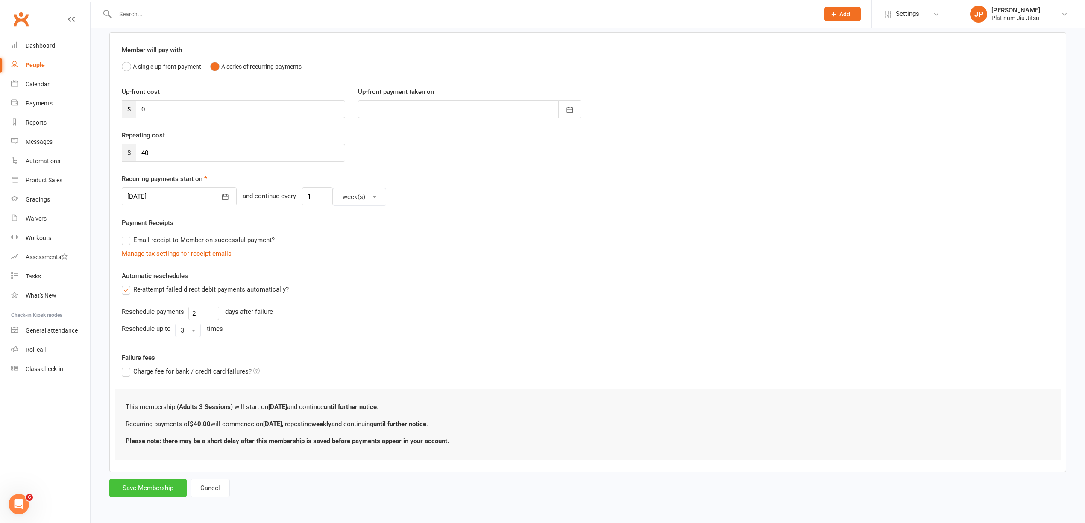
click at [157, 489] on button "Save Membership" at bounding box center [147, 488] width 77 height 18
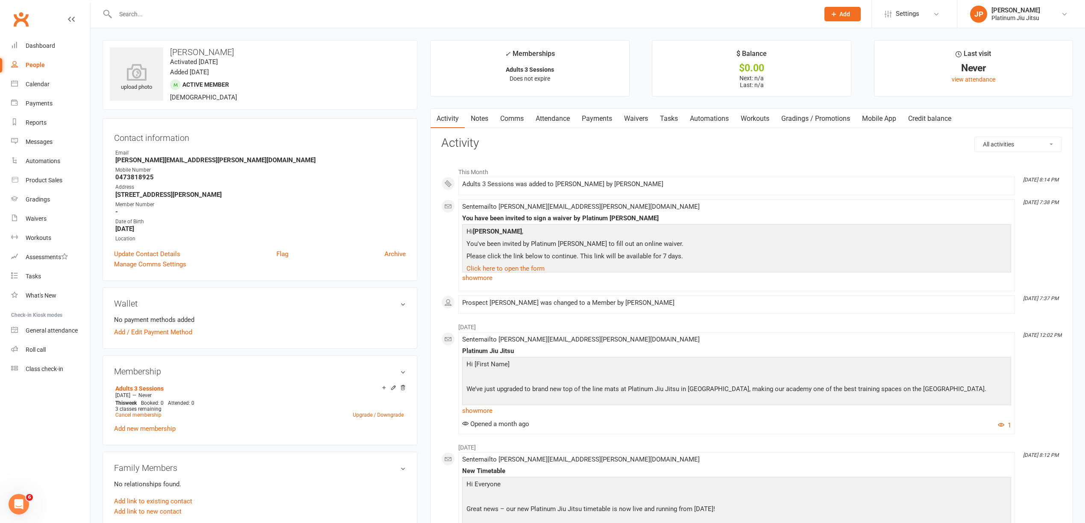
scroll to position [57, 0]
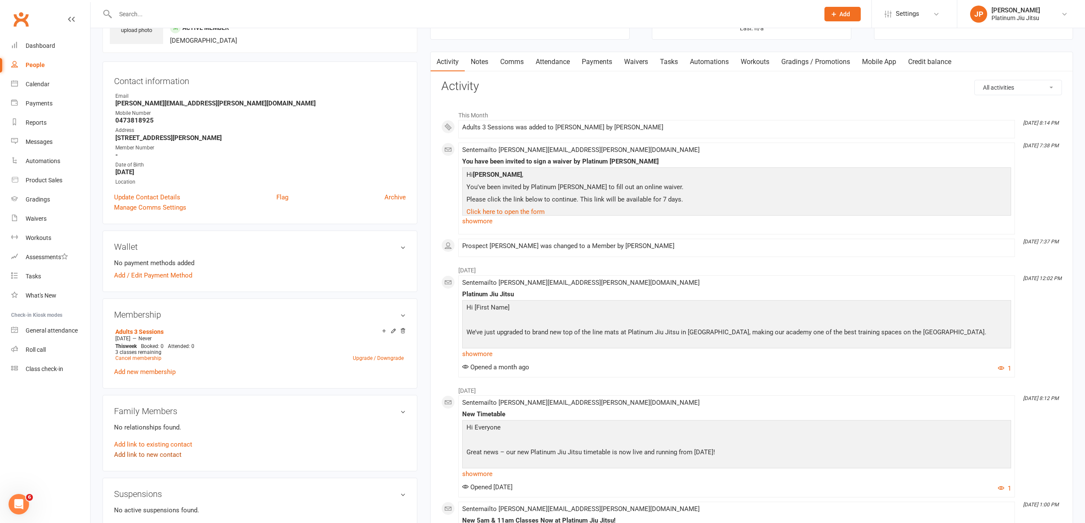
click at [159, 459] on link "Add link to new contact" at bounding box center [147, 455] width 67 height 10
click at [348, 450] on button "Cancel" at bounding box center [339, 446] width 22 height 11
click at [160, 450] on link "Add link to existing contact" at bounding box center [153, 444] width 78 height 10
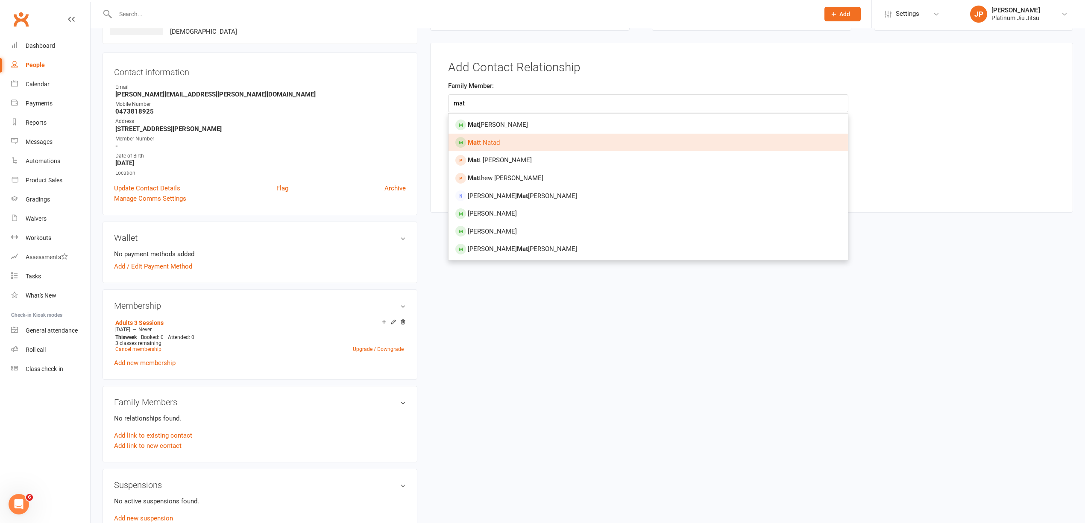
type input "mat"
click at [490, 142] on span "Mat t Natad" at bounding box center [484, 143] width 32 height 8
type input "[PERSON_NAME]"
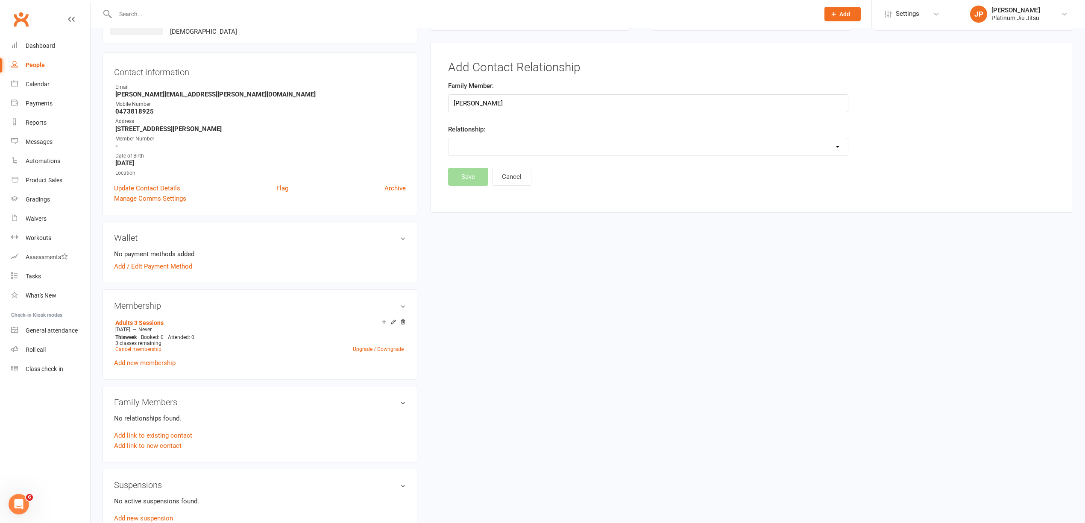
click at [491, 154] on select "Parent / Guardian Child Sibling (parent not in system) Spouse / Partner Cousin …" at bounding box center [647, 146] width 399 height 17
select select "3"
click at [448, 139] on select "Parent / Guardian Child Sibling (parent not in system) Spouse / Partner Cousin …" at bounding box center [647, 146] width 399 height 17
click at [465, 200] on button "Save" at bounding box center [468, 199] width 40 height 18
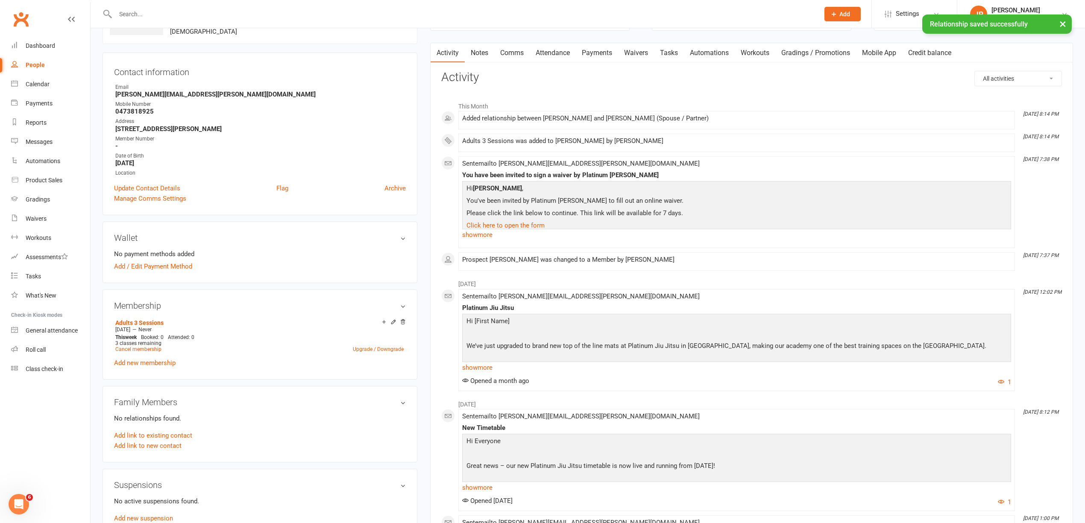
click at [404, 242] on h3 "Wallet" at bounding box center [260, 237] width 292 height 9
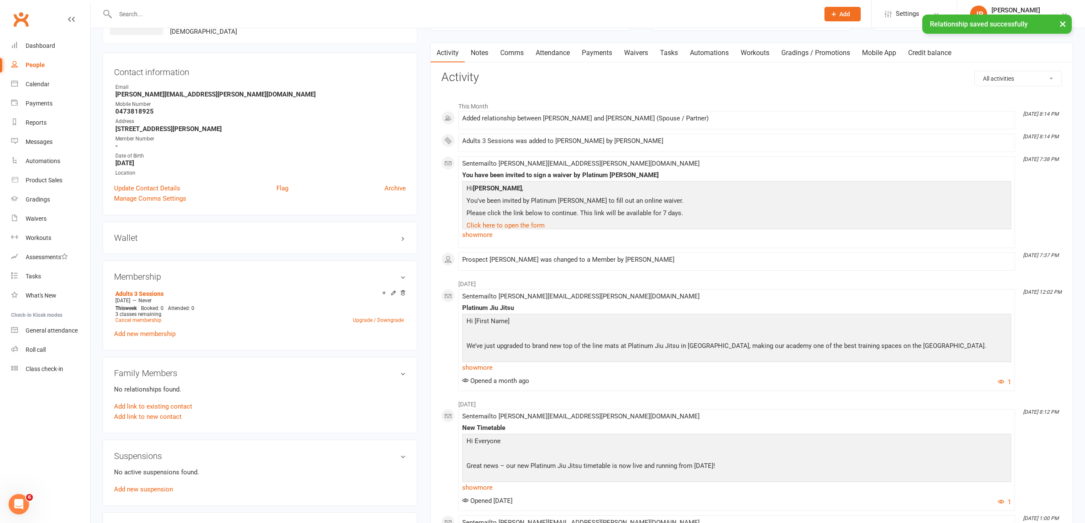
click at [404, 242] on h3 "Wallet" at bounding box center [260, 237] width 292 height 9
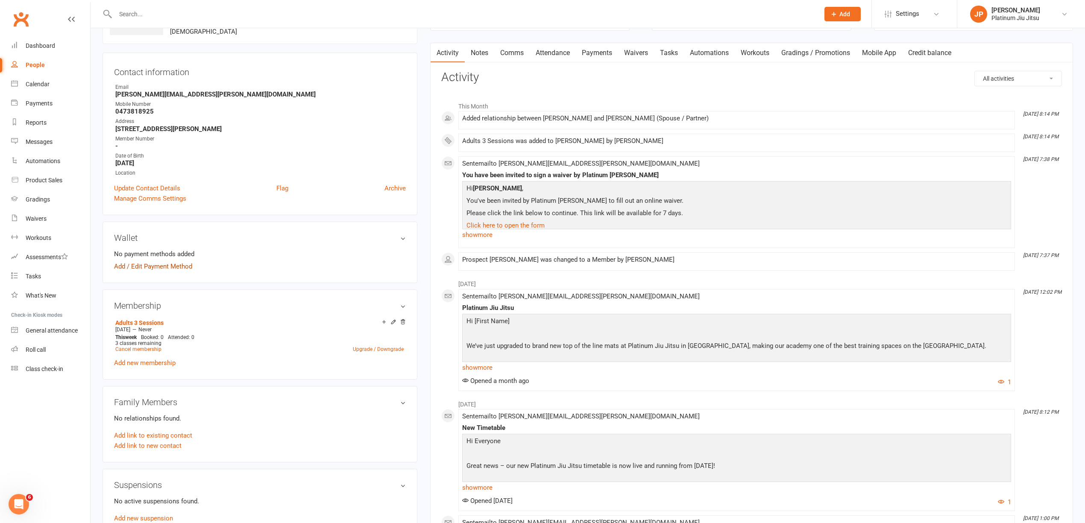
click at [158, 267] on link "Add / Edit Payment Method" at bounding box center [153, 266] width 78 height 10
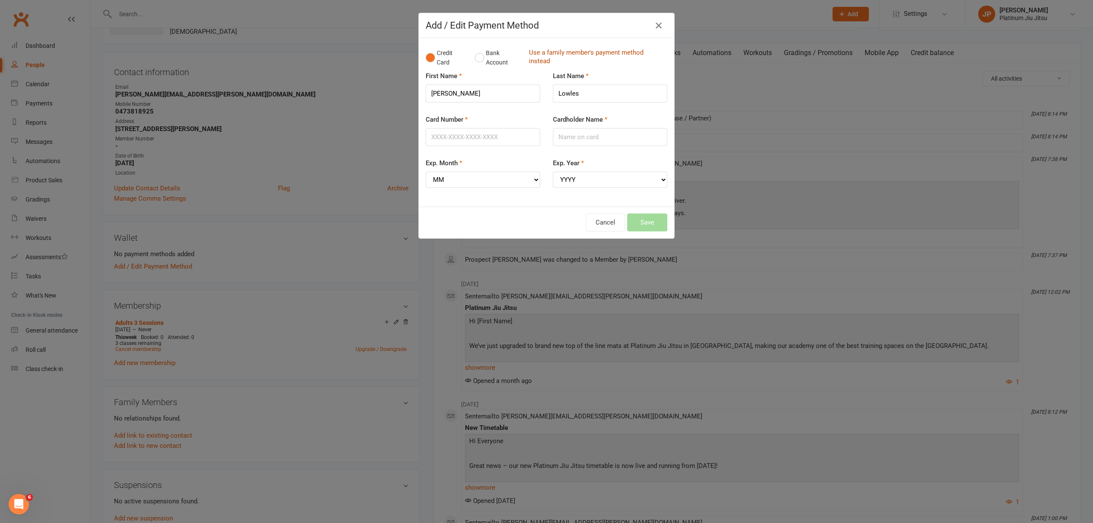
click at [539, 57] on link "Use a family member's payment method instead" at bounding box center [596, 57] width 134 height 19
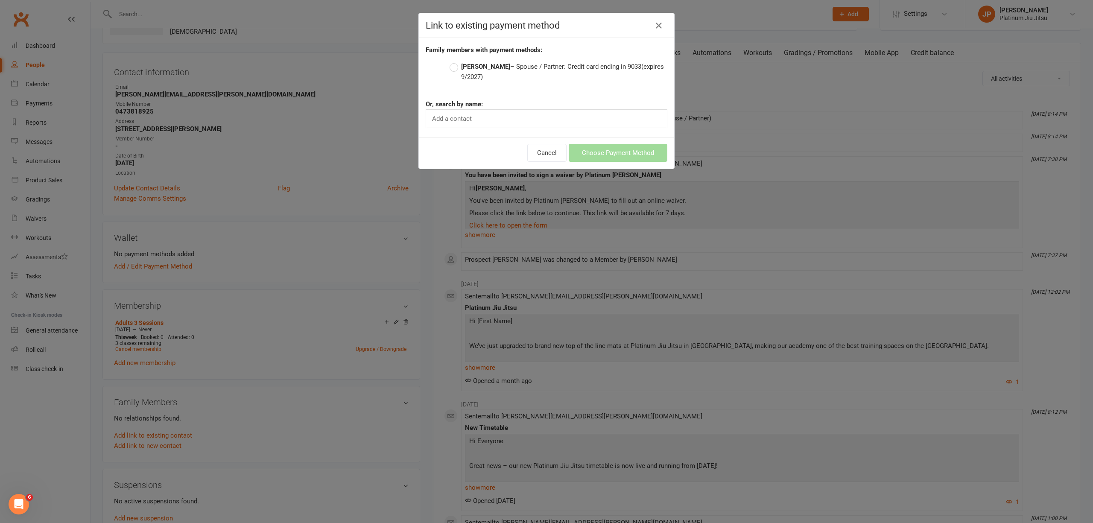
click at [450, 65] on label "[PERSON_NAME] – Spouse / Partner: Credit card ending in 9033 (expires 9/2027)" at bounding box center [559, 72] width 218 height 21
click at [450, 62] on input "[PERSON_NAME] – Spouse / Partner: Credit card ending in 9033 (expires 9/2027)" at bounding box center [453, 62] width 6 height 0
click at [605, 152] on button "Choose Payment Method" at bounding box center [618, 153] width 99 height 18
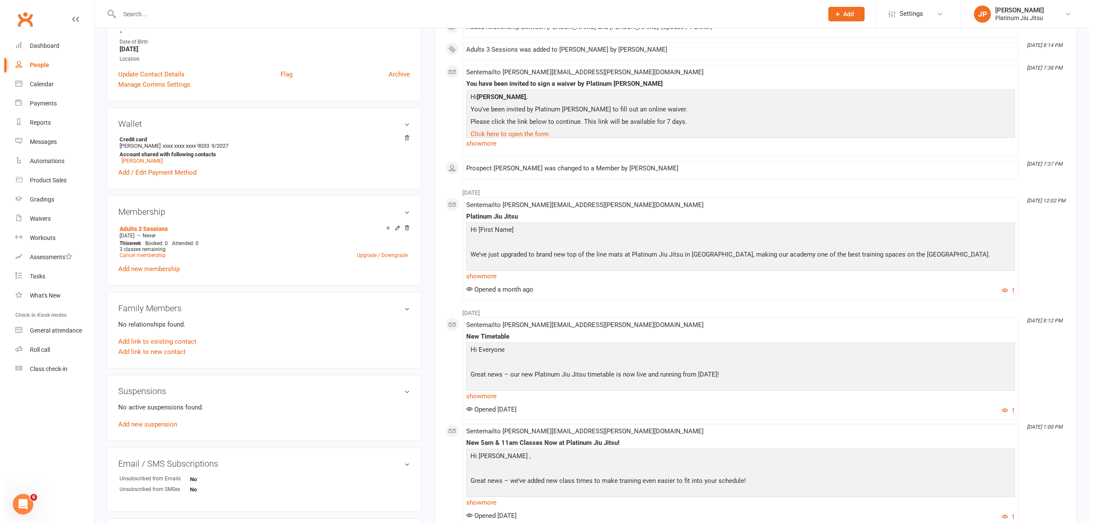
scroll to position [0, 0]
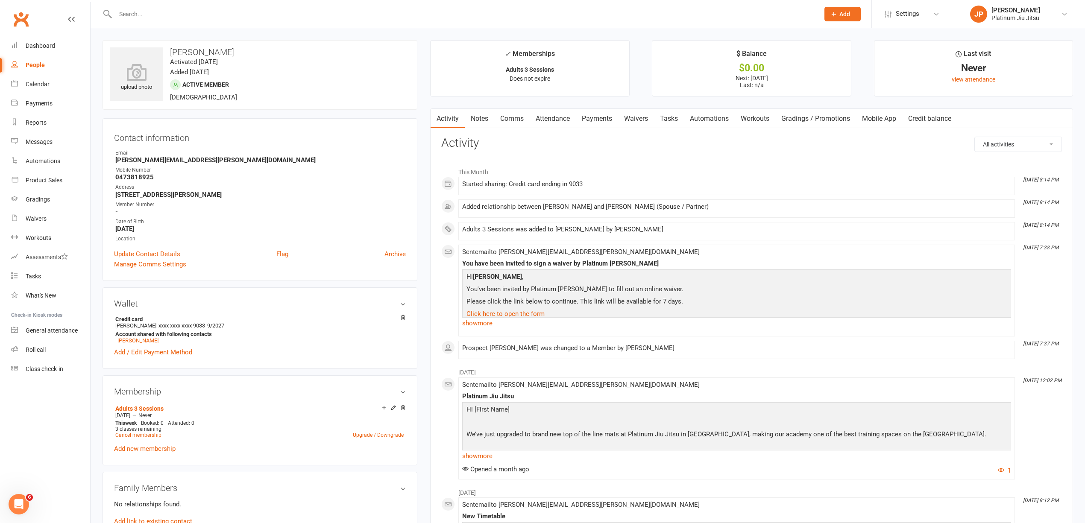
click at [604, 120] on link "Payments" at bounding box center [597, 119] width 42 height 20
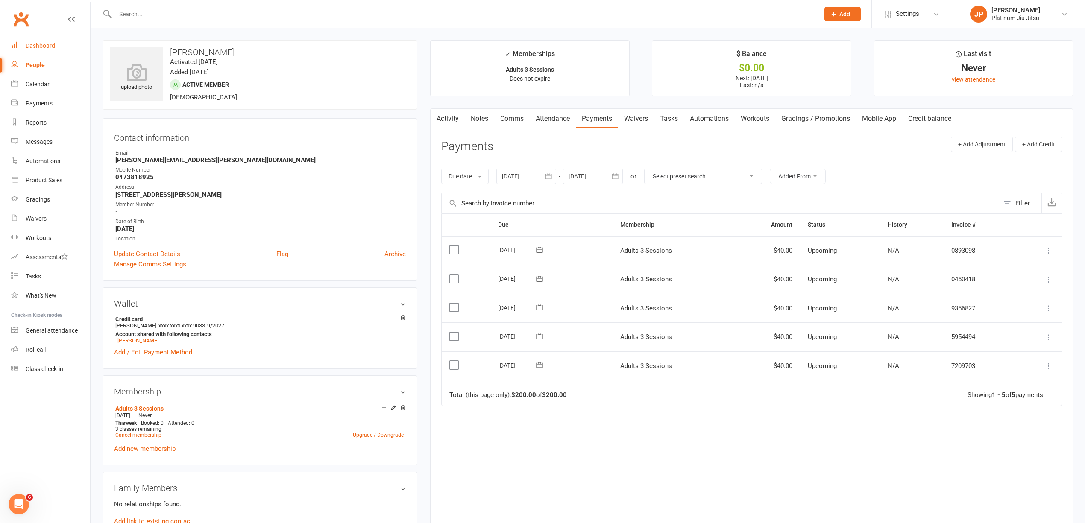
click at [41, 50] on link "Dashboard" at bounding box center [50, 45] width 79 height 19
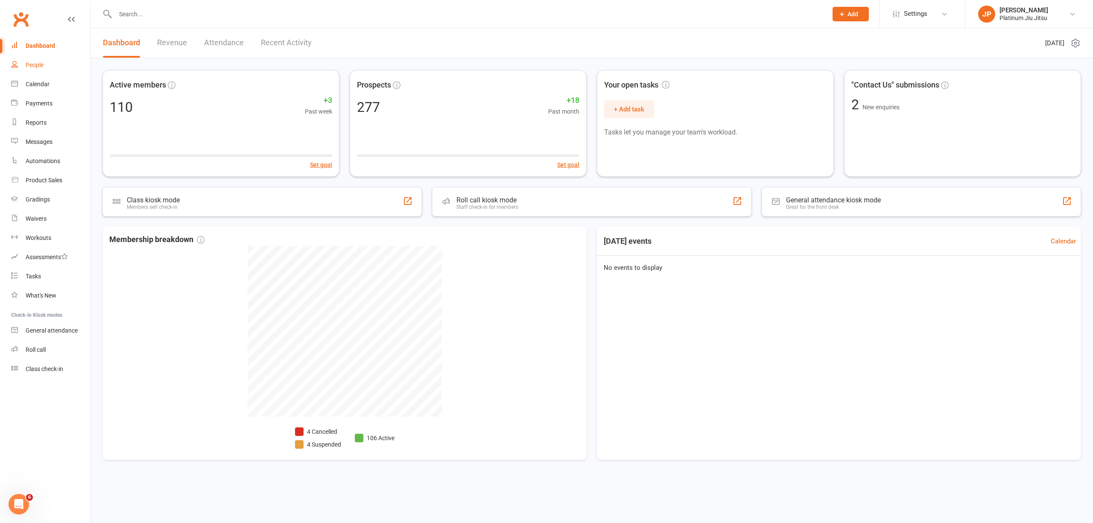
click at [33, 60] on link "People" at bounding box center [50, 65] width 79 height 19
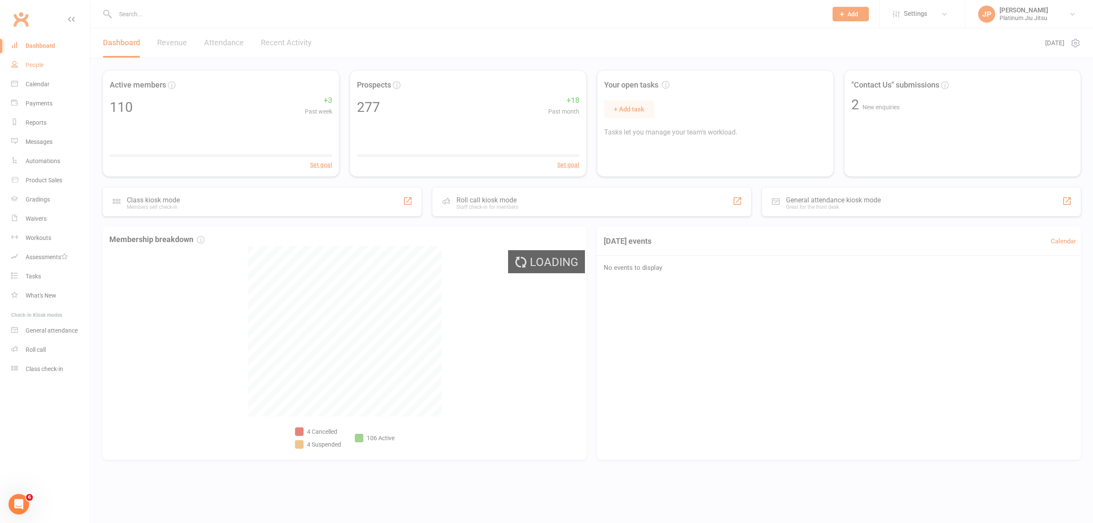
select select "100"
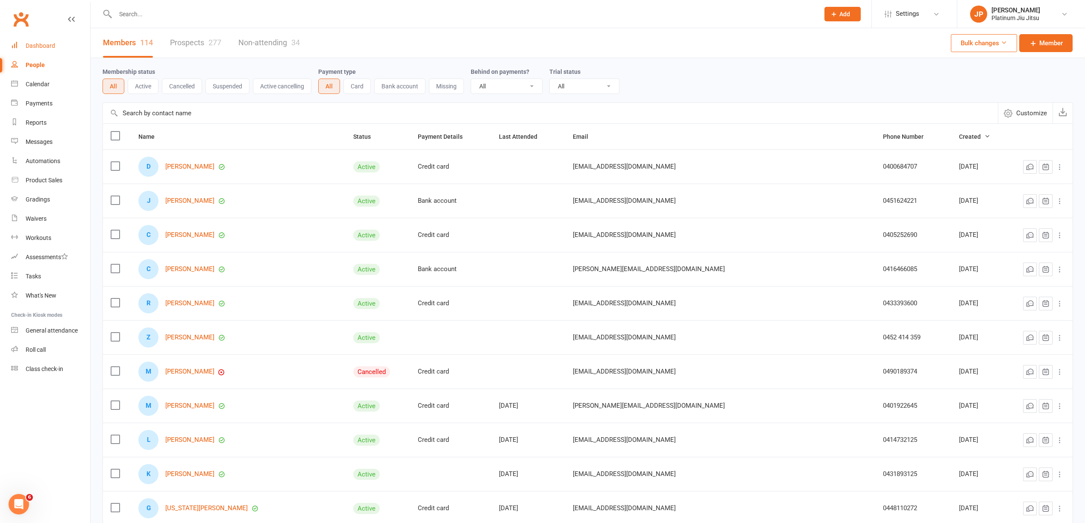
click at [38, 50] on link "Dashboard" at bounding box center [50, 45] width 79 height 19
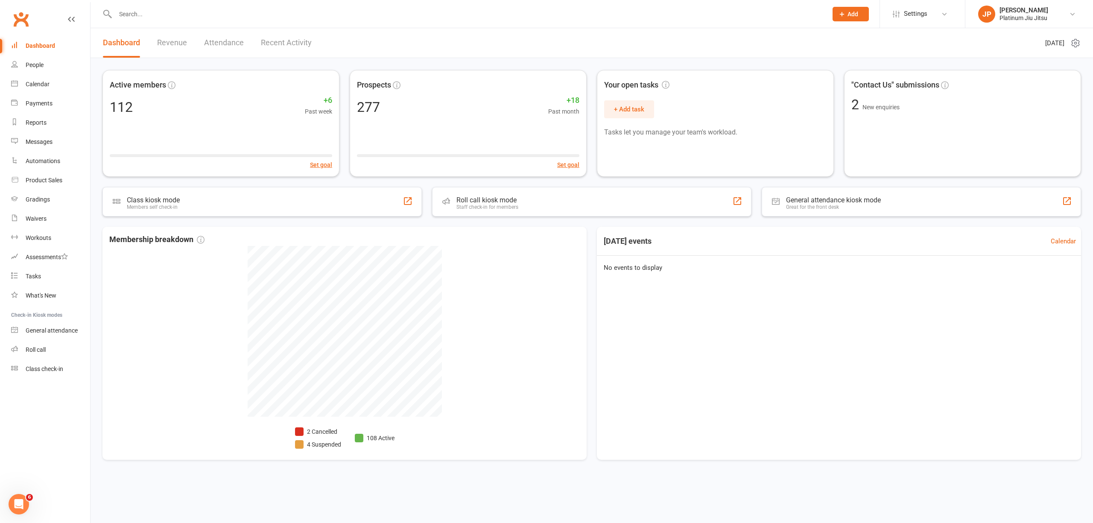
click at [171, 41] on link "Revenue" at bounding box center [172, 42] width 30 height 29
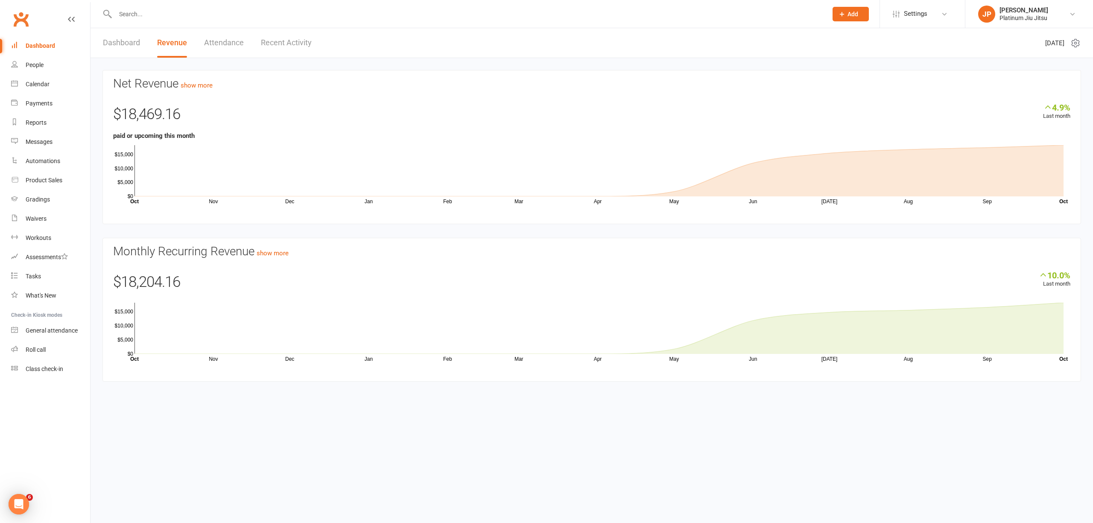
click at [47, 45] on div "Dashboard" at bounding box center [40, 45] width 29 height 7
click at [28, 65] on div "People" at bounding box center [35, 65] width 18 height 7
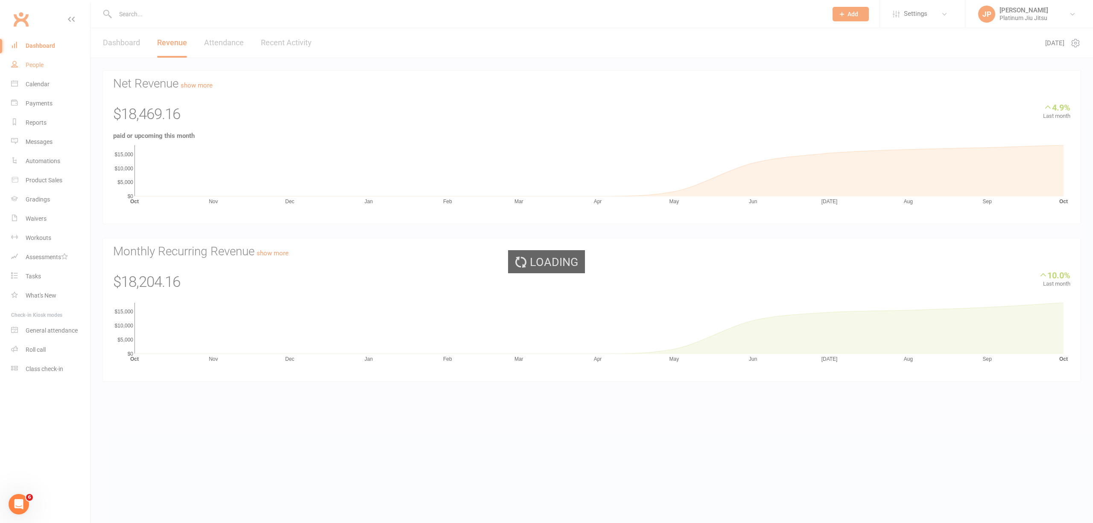
select select "100"
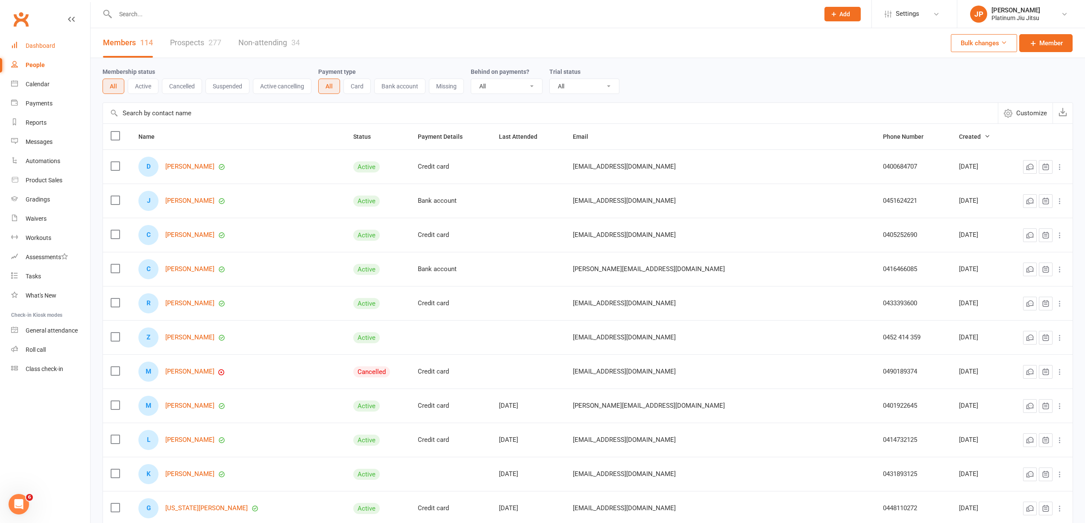
click at [36, 46] on div "Dashboard" at bounding box center [40, 45] width 29 height 7
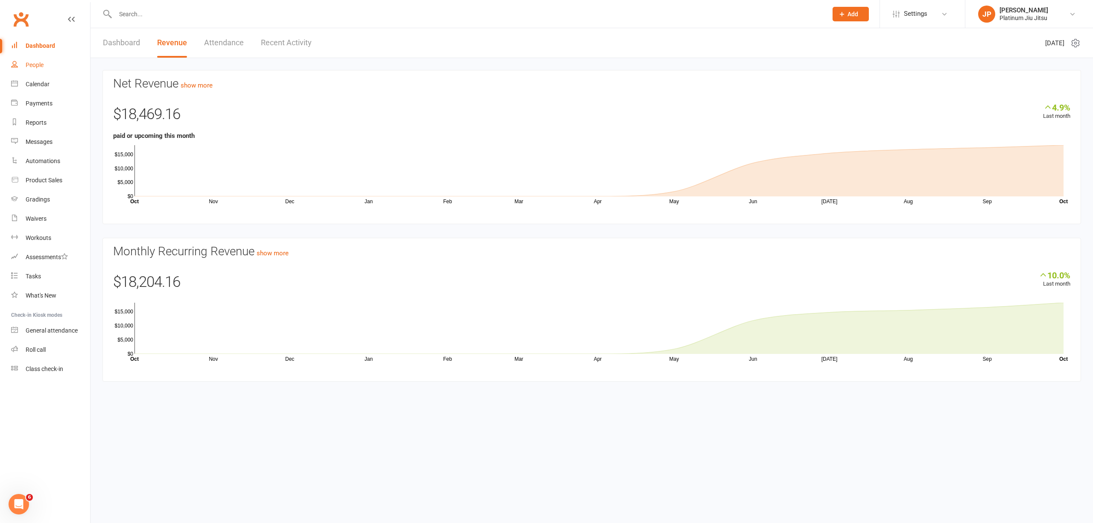
click at [30, 64] on div "People" at bounding box center [35, 65] width 18 height 7
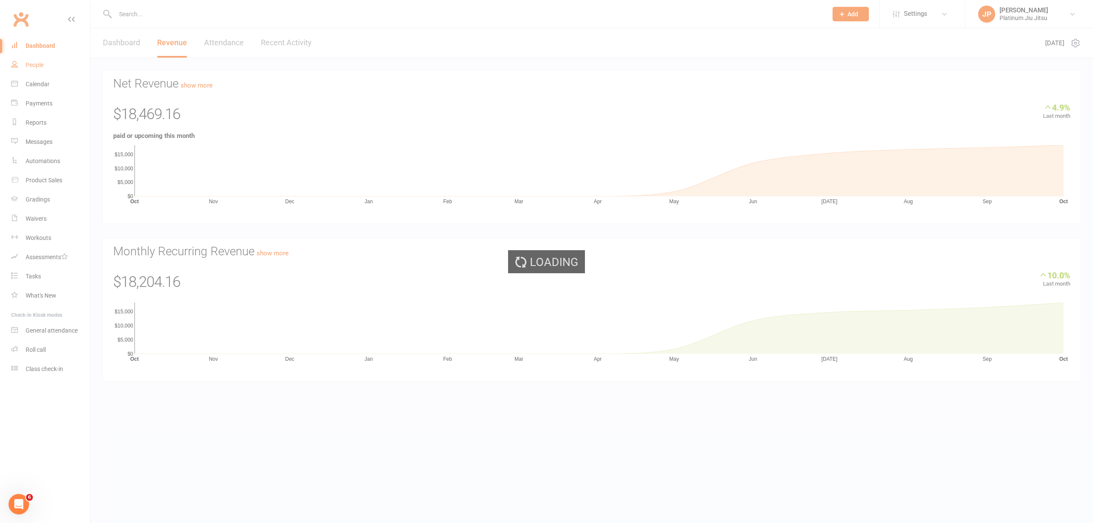
select select "100"
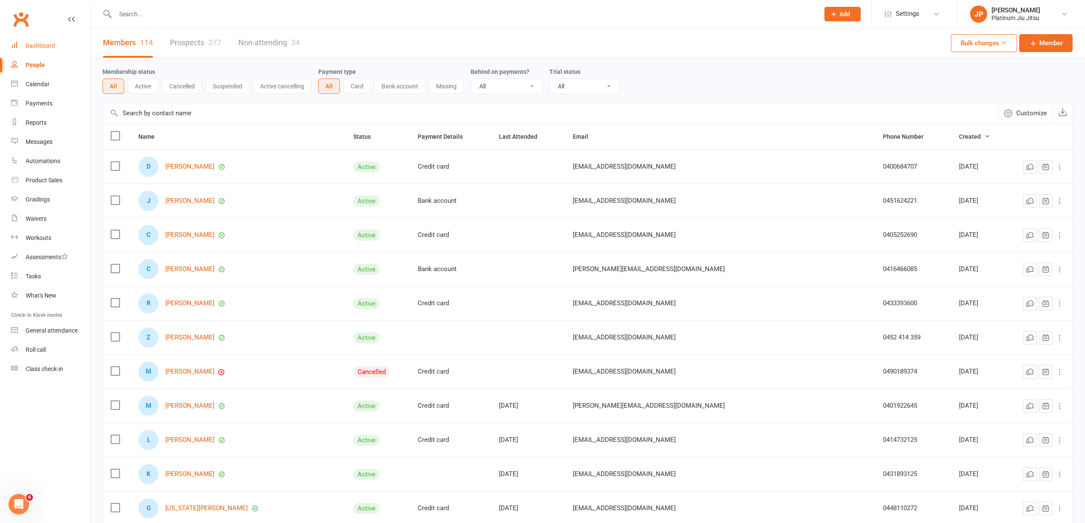
click at [41, 44] on div "Dashboard" at bounding box center [40, 45] width 29 height 7
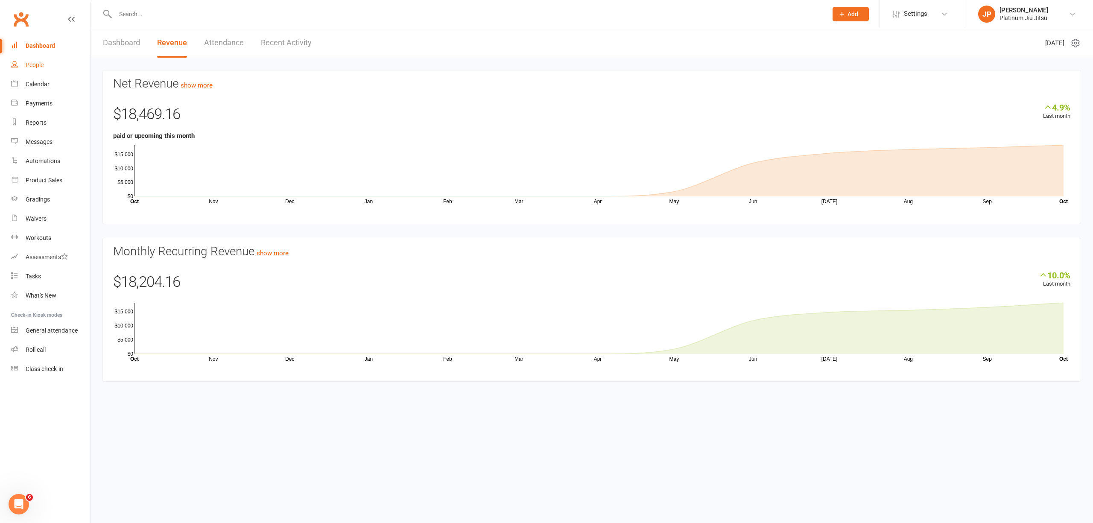
click at [37, 65] on div "People" at bounding box center [35, 65] width 18 height 7
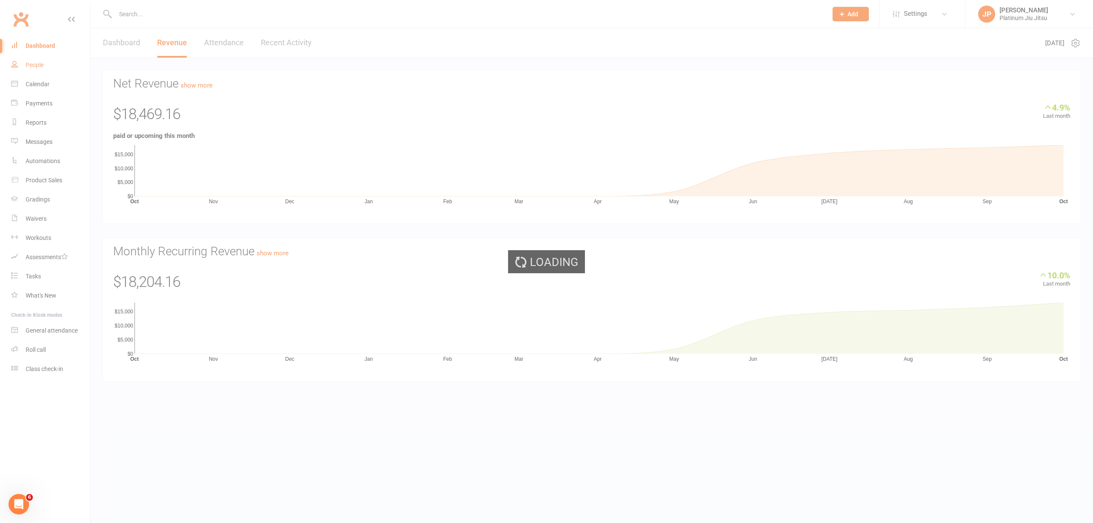
select select "100"
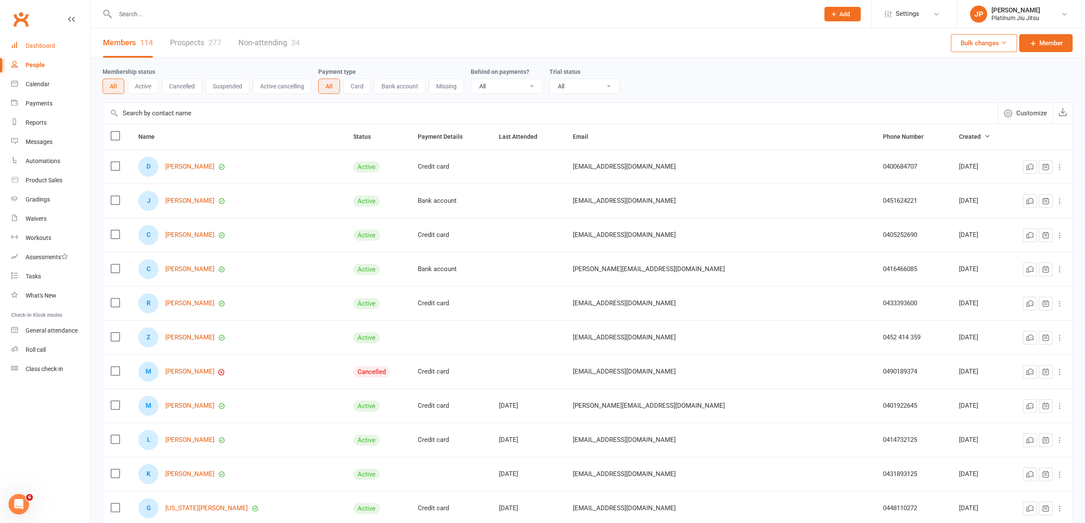
click at [51, 44] on div "Dashboard" at bounding box center [40, 45] width 29 height 7
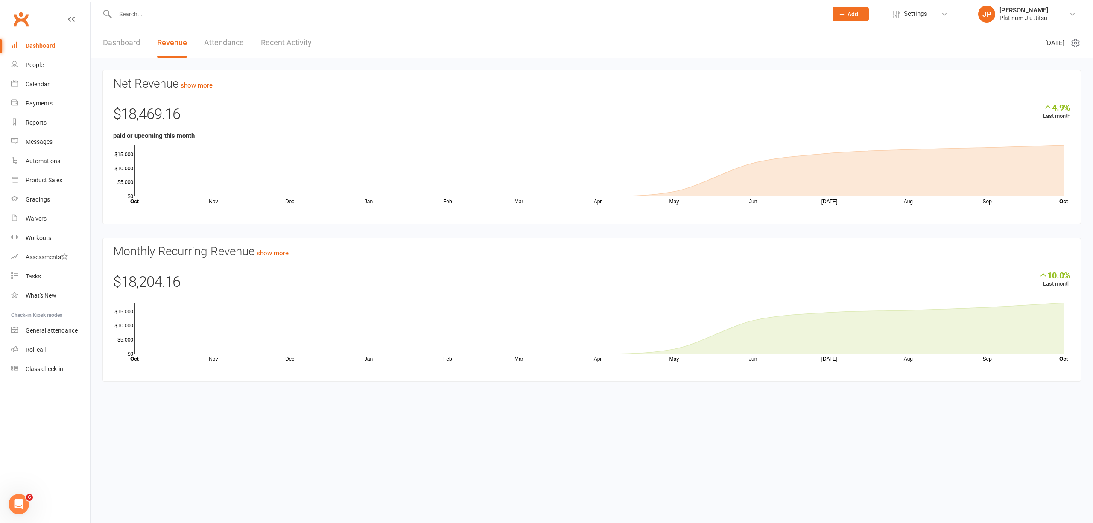
click at [114, 45] on link "Dashboard" at bounding box center [121, 42] width 37 height 29
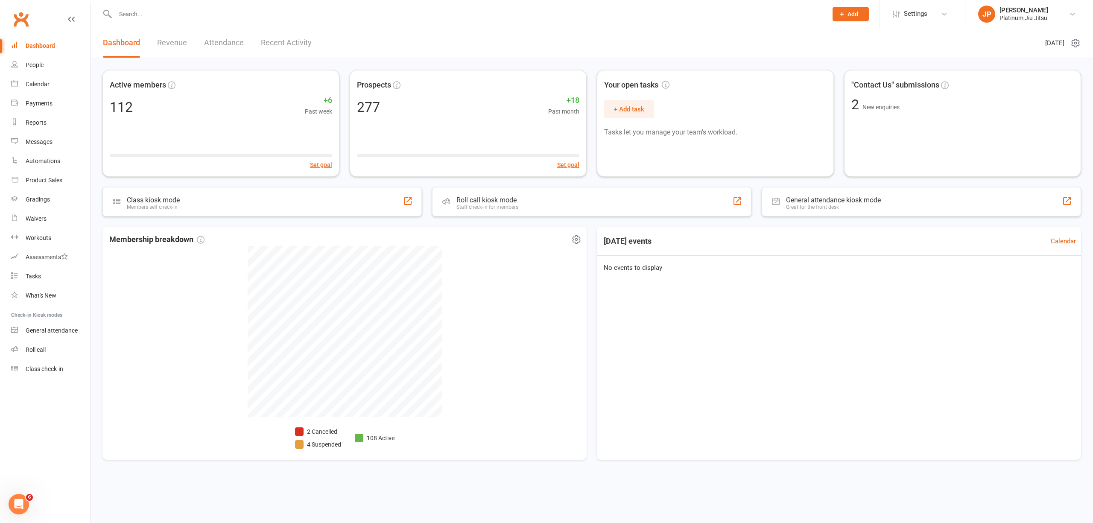
click at [314, 431] on li "2 Cancelled" at bounding box center [318, 431] width 46 height 9
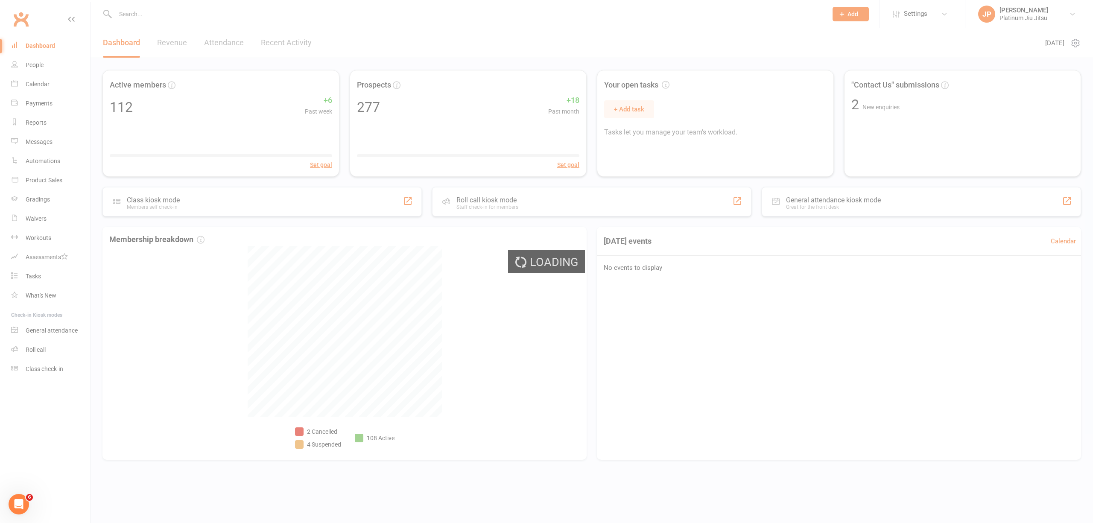
select select "no_trial"
select select "100"
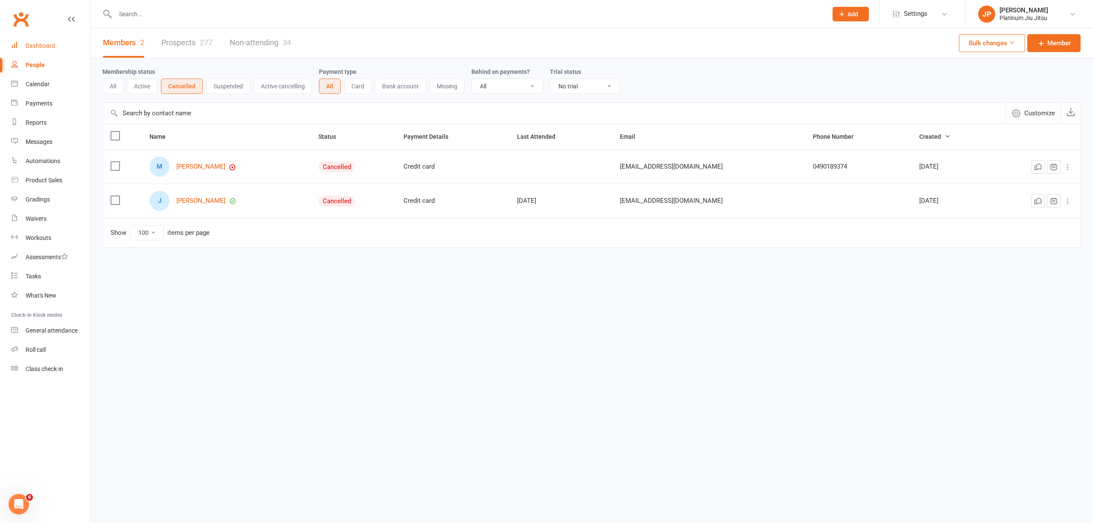
click at [40, 50] on link "Dashboard" at bounding box center [50, 45] width 79 height 19
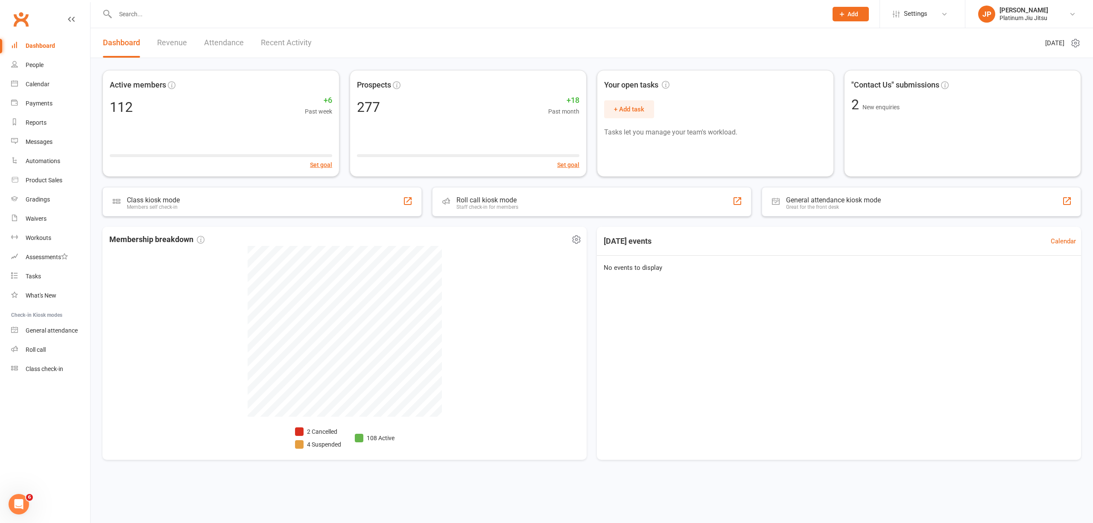
click at [325, 448] on li "4 Suspended" at bounding box center [318, 444] width 46 height 9
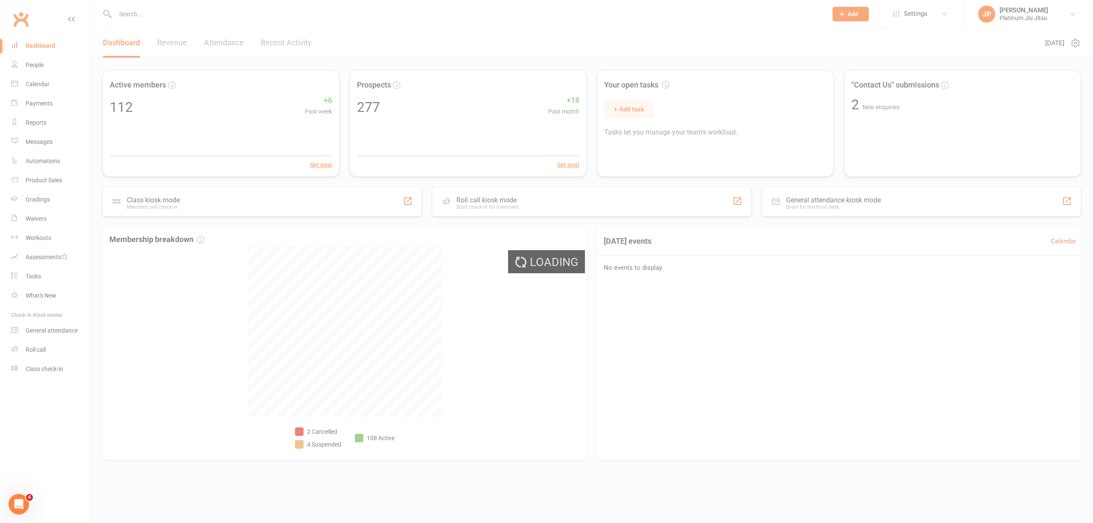
select select "100"
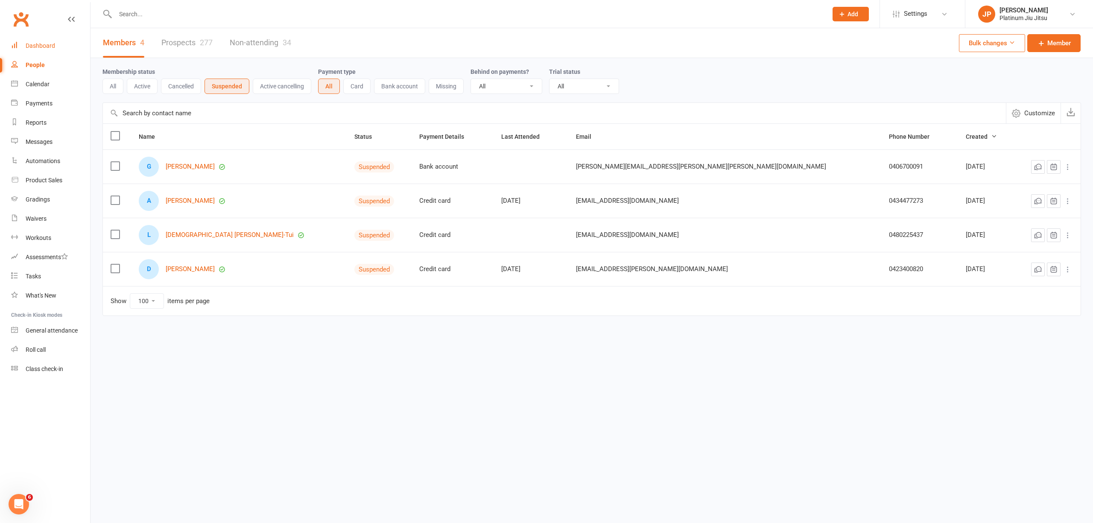
click at [47, 47] on div "Dashboard" at bounding box center [40, 45] width 29 height 7
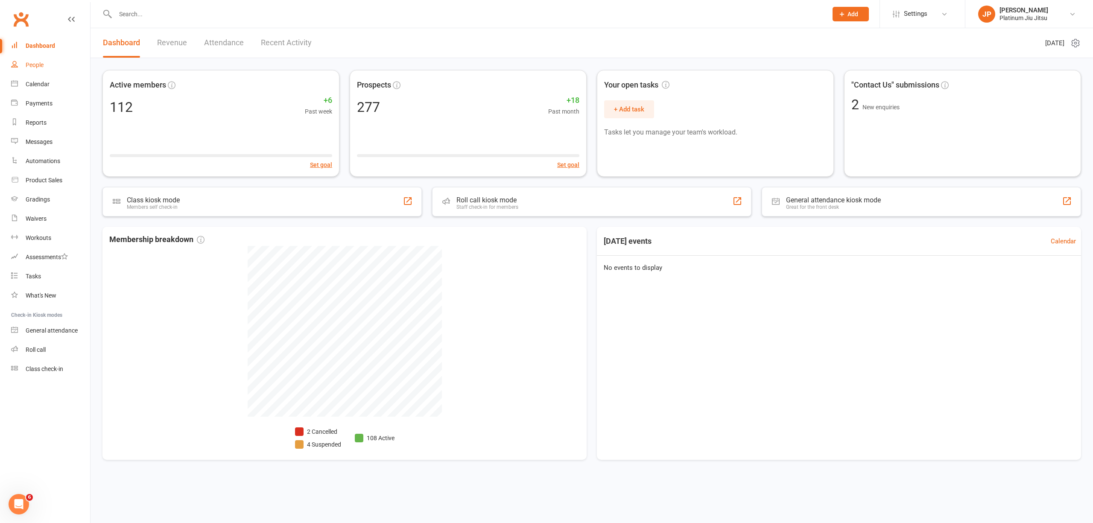
click at [35, 59] on link "People" at bounding box center [50, 65] width 79 height 19
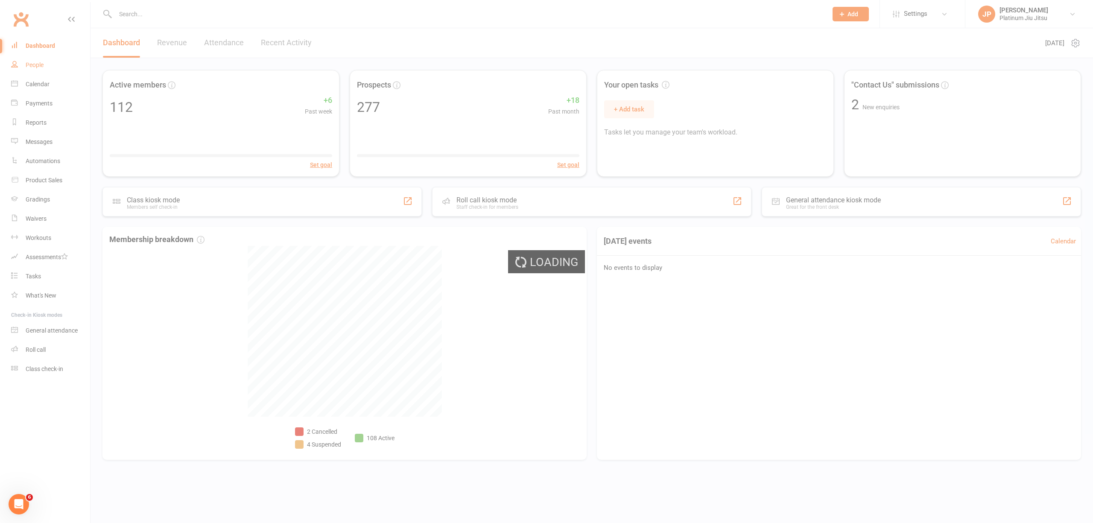
select select "100"
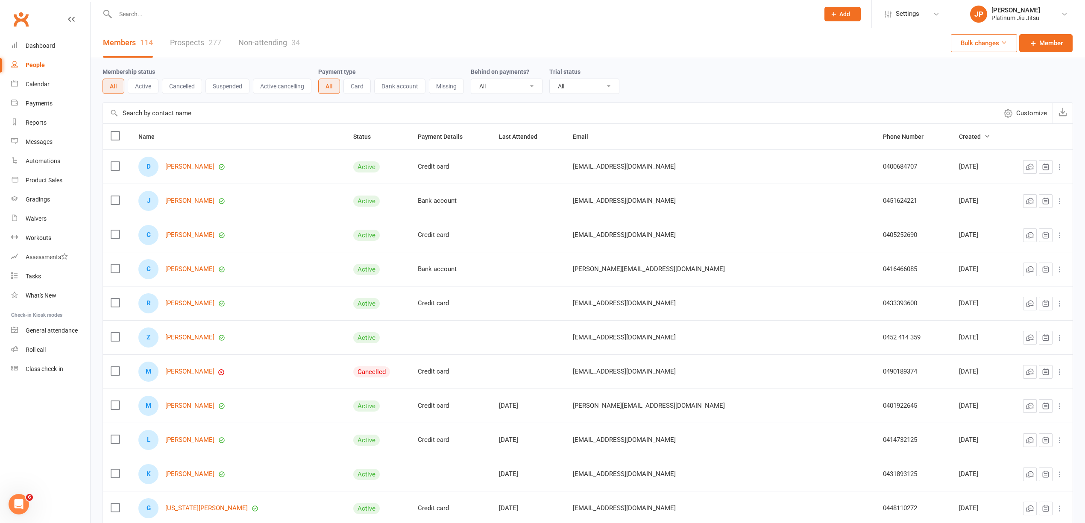
click at [197, 41] on link "Prospects 277" at bounding box center [195, 42] width 51 height 29
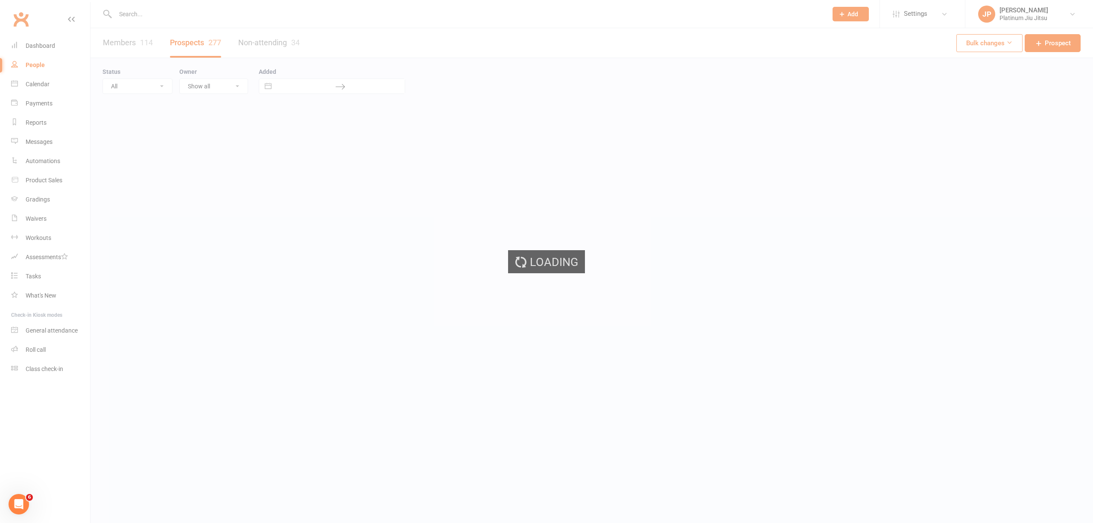
select select "100"
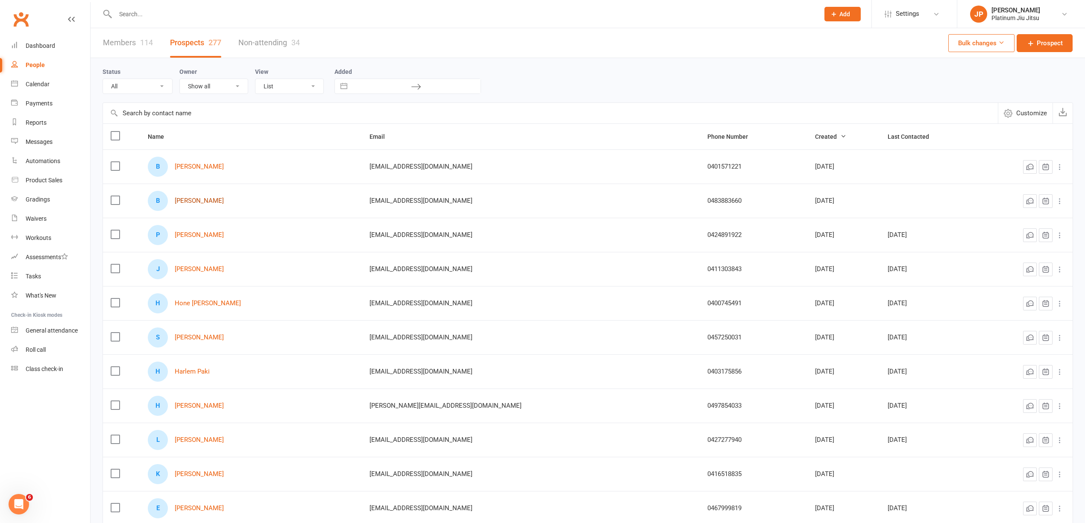
click at [207, 203] on link "Bronwyn Du plessis" at bounding box center [199, 200] width 49 height 7
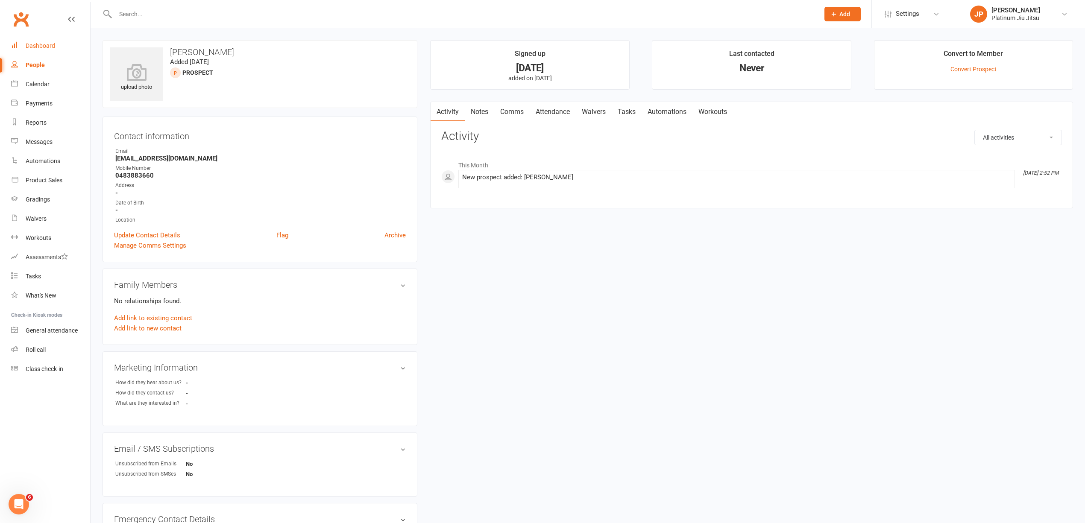
click at [40, 45] on div "Dashboard" at bounding box center [40, 45] width 29 height 7
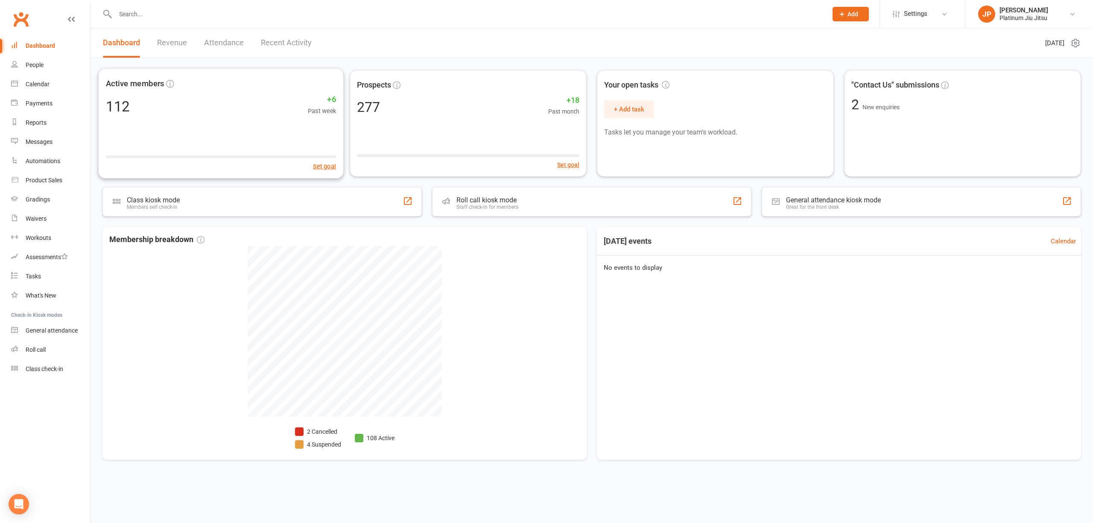
click at [176, 36] on link "Revenue" at bounding box center [172, 42] width 30 height 29
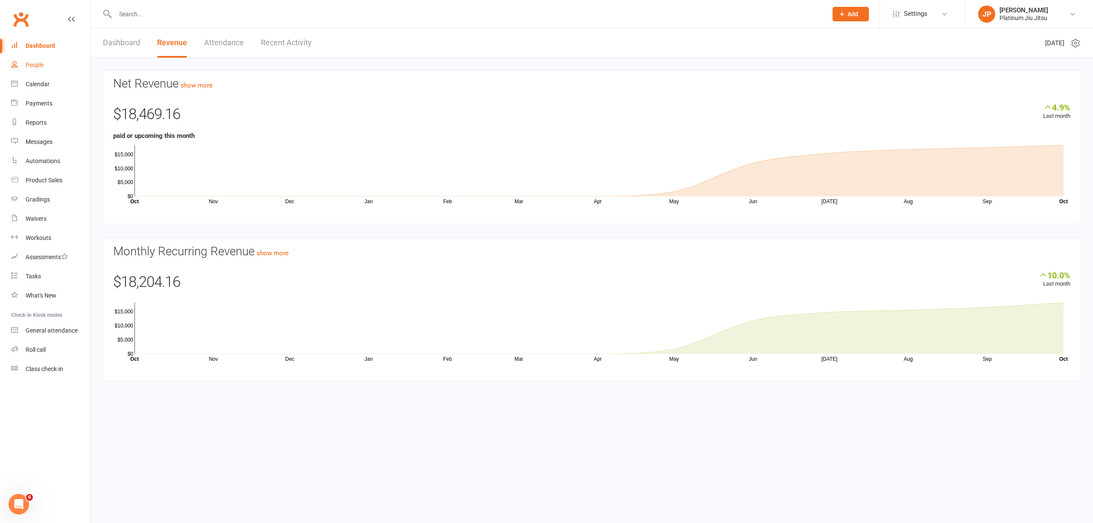
click at [35, 57] on link "People" at bounding box center [50, 65] width 79 height 19
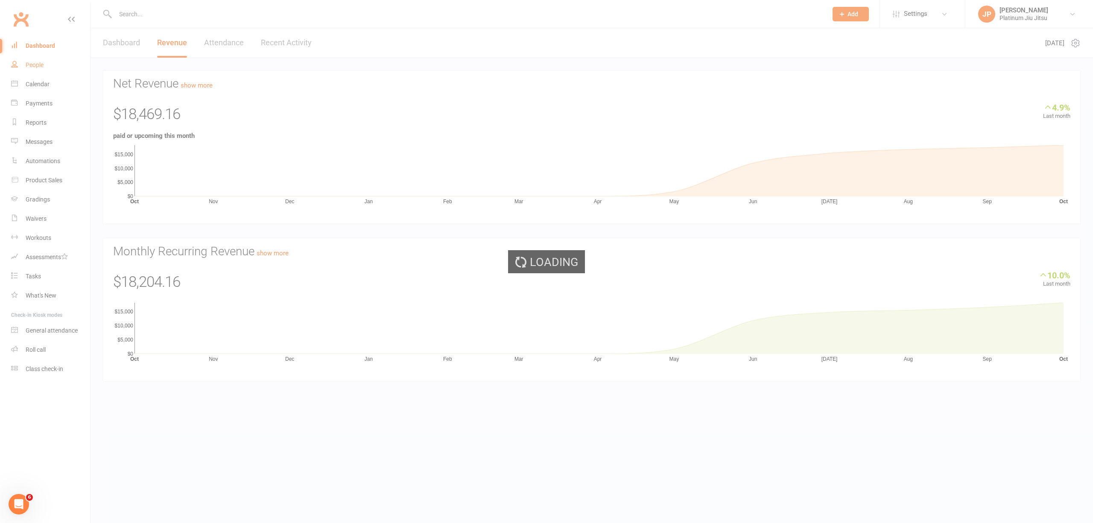
select select "100"
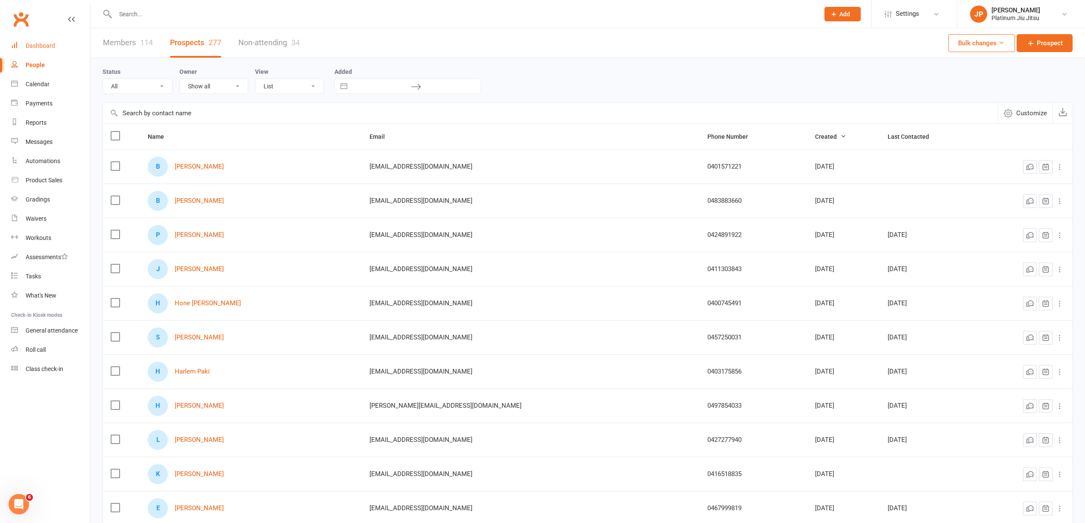
click at [32, 42] on link "Dashboard" at bounding box center [50, 45] width 79 height 19
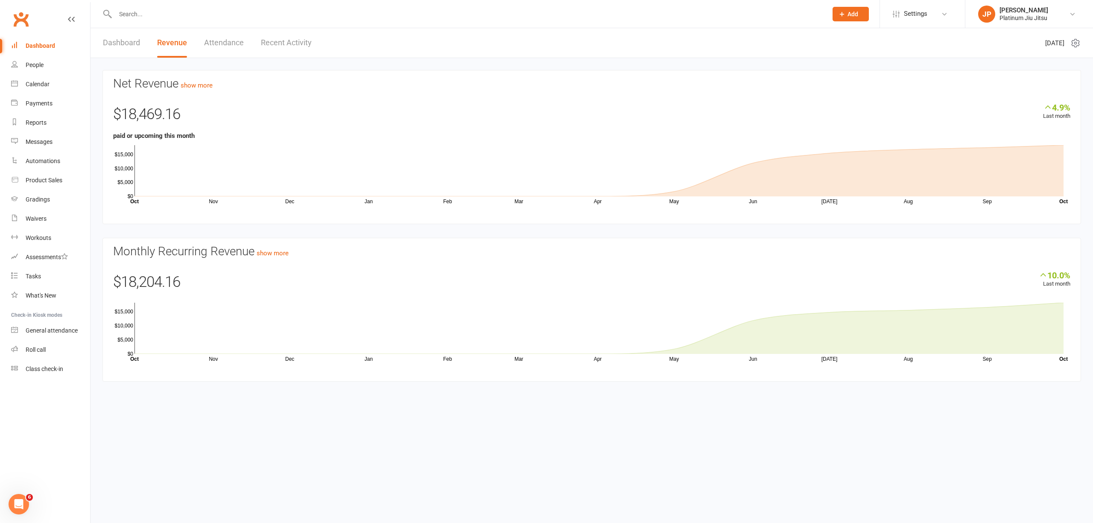
click at [98, 67] on div "Net Revenue show more 4.9% Last month $18,469.16 paid or upcoming this month No…" at bounding box center [592, 226] width 1003 height 337
click at [40, 65] on div "People" at bounding box center [35, 65] width 18 height 7
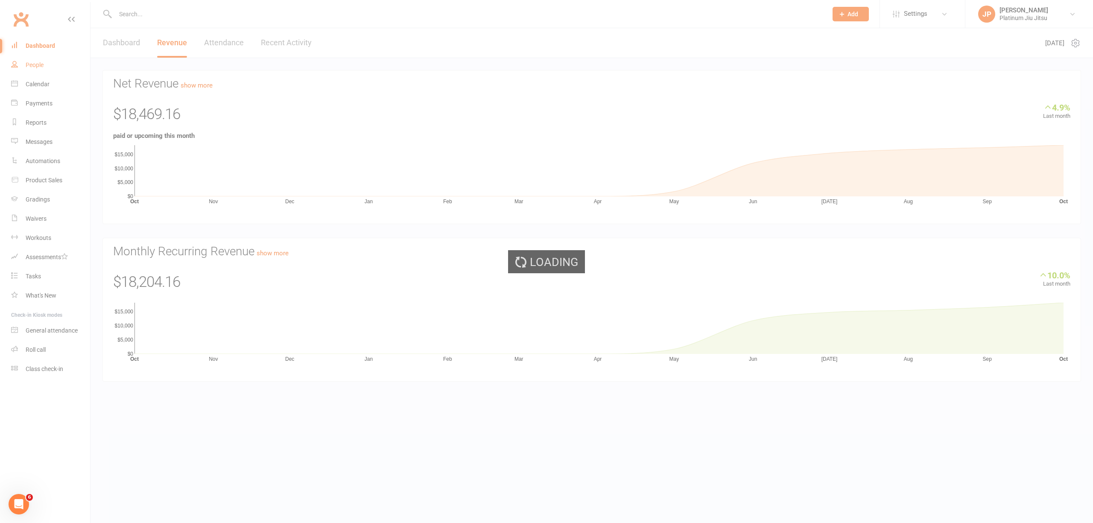
select select "100"
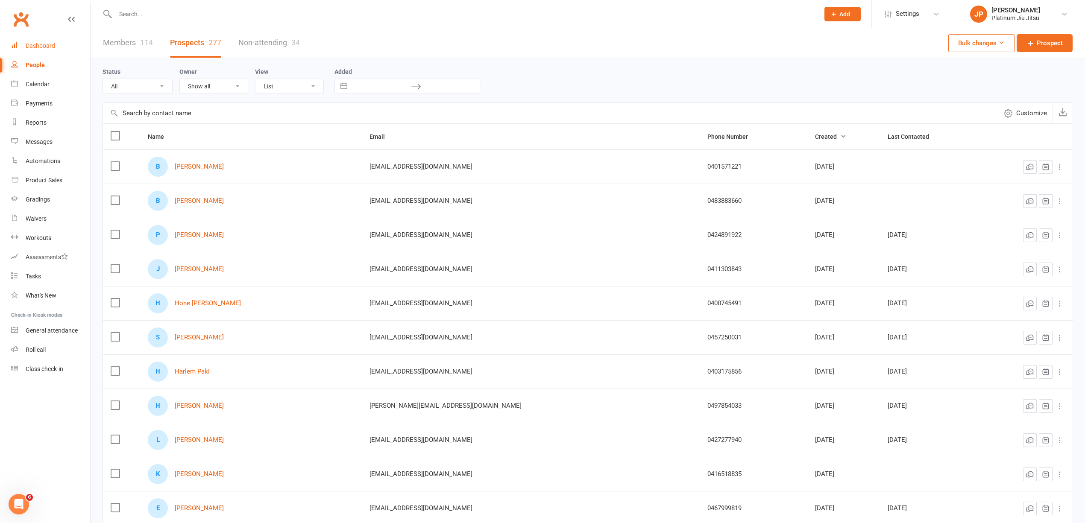
click at [38, 47] on div "Dashboard" at bounding box center [40, 45] width 29 height 7
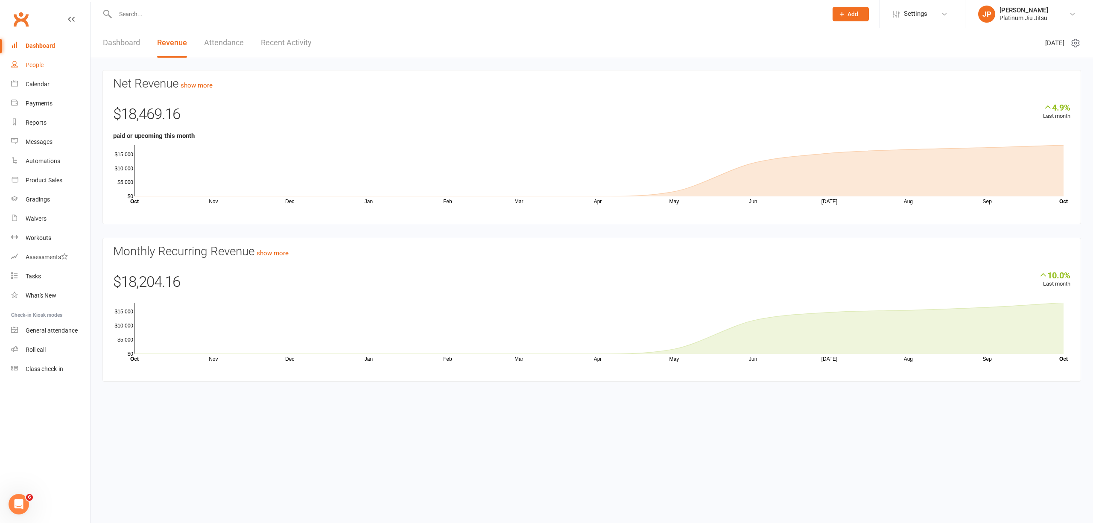
click at [42, 62] on div "People" at bounding box center [35, 65] width 18 height 7
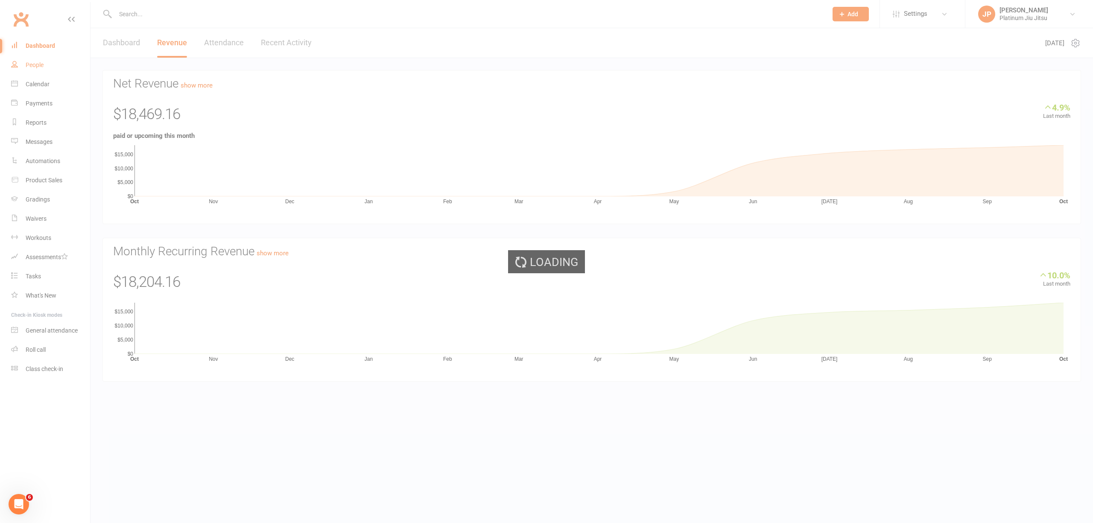
select select "100"
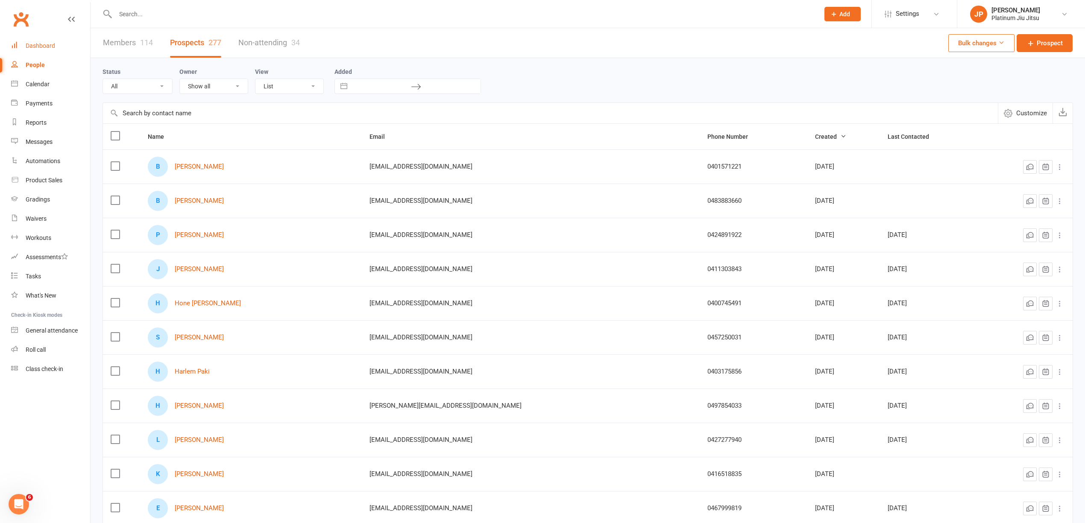
click at [48, 46] on div "Dashboard" at bounding box center [40, 45] width 29 height 7
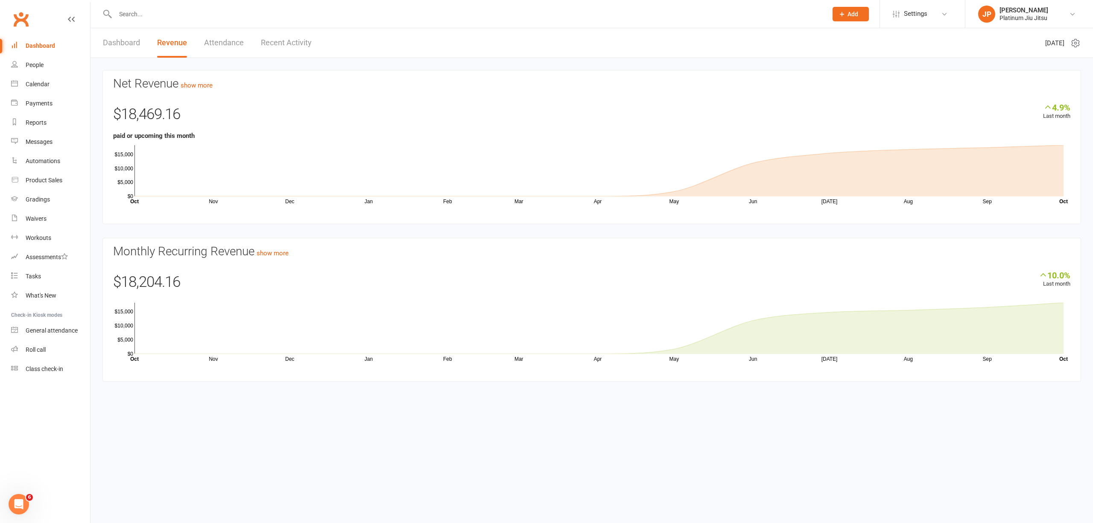
click at [55, 50] on link "Dashboard" at bounding box center [50, 45] width 79 height 19
click at [45, 64] on link "People" at bounding box center [50, 65] width 79 height 19
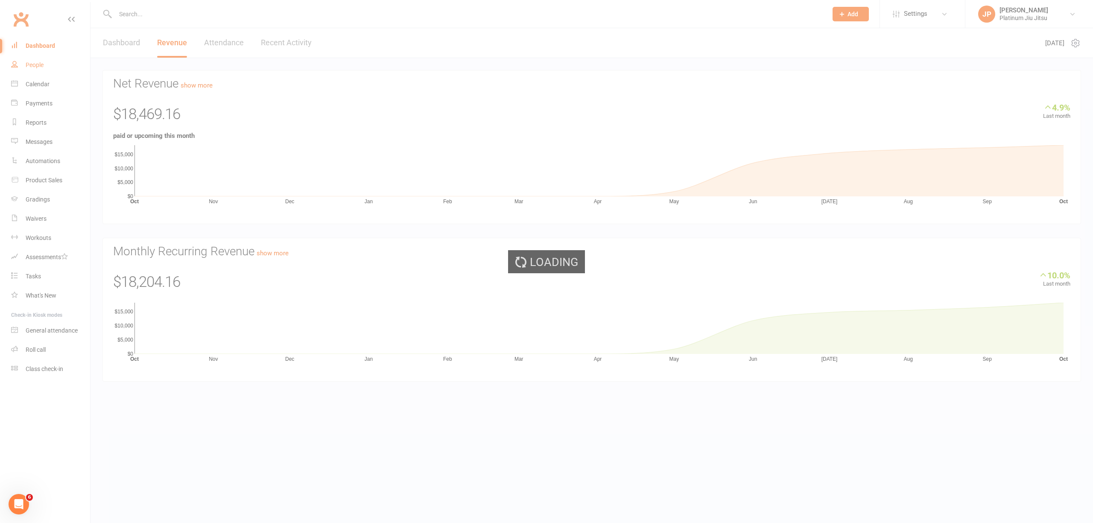
select select "100"
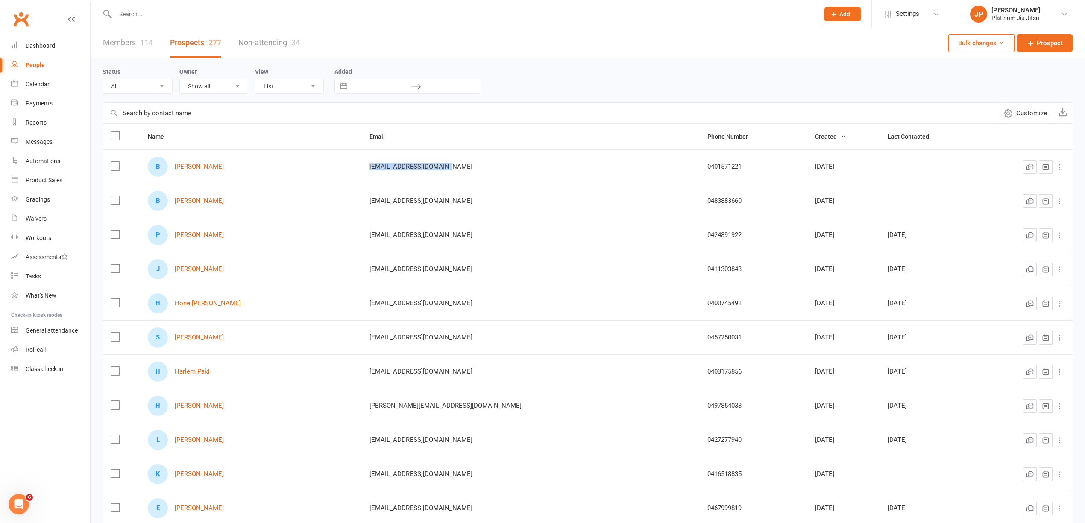
drag, startPoint x: 451, startPoint y: 173, endPoint x: 366, endPoint y: 176, distance: 84.6
click at [366, 176] on td "bradengranato@gmail.com" at bounding box center [530, 166] width 337 height 34
copy span "bradengranato@gmail.com"
